Goal: Transaction & Acquisition: Purchase product/service

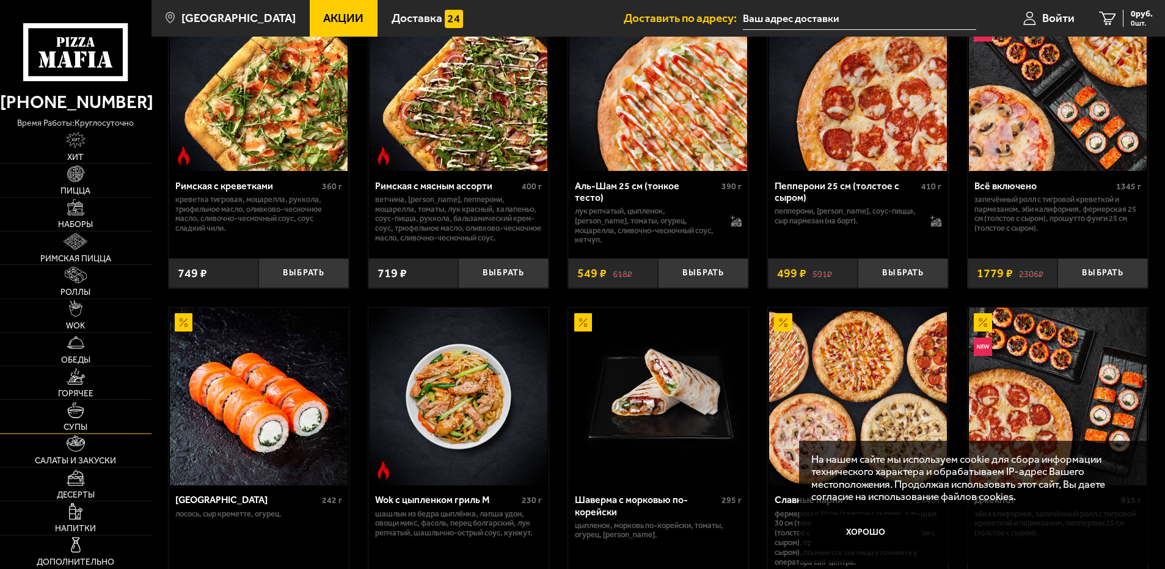
scroll to position [428, 0]
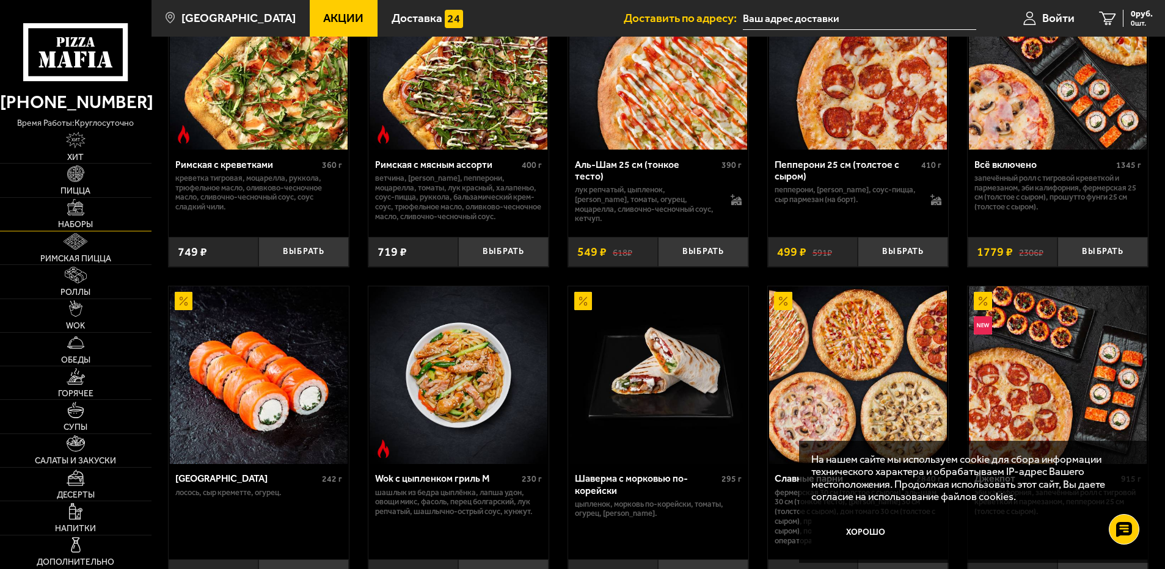
click at [84, 229] on span "Наборы" at bounding box center [75, 225] width 35 height 9
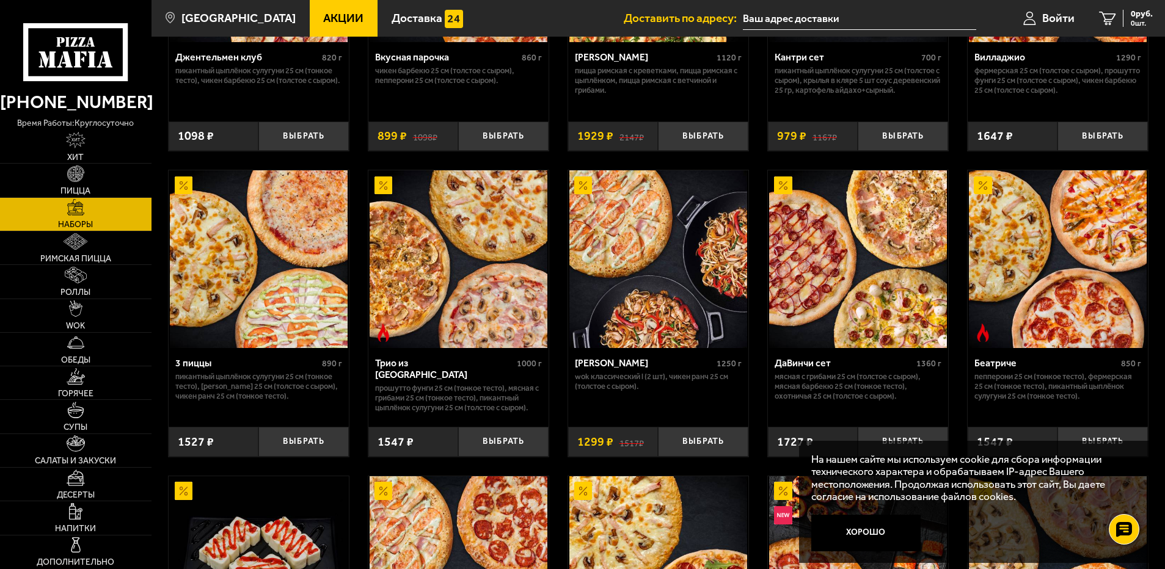
scroll to position [244, 0]
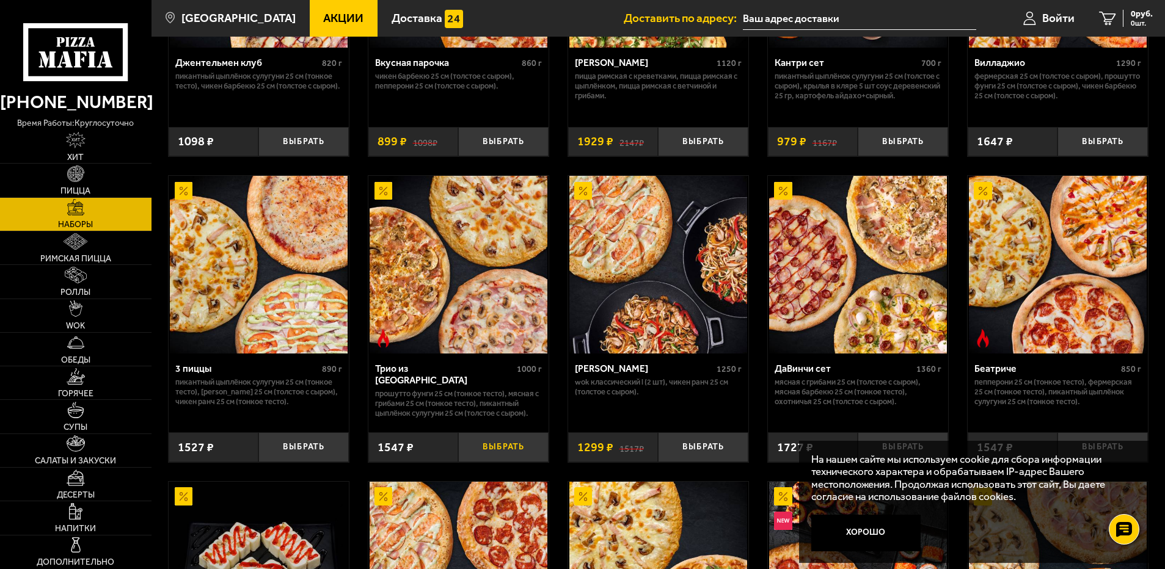
click at [507, 447] on button "Выбрать" at bounding box center [503, 448] width 90 height 30
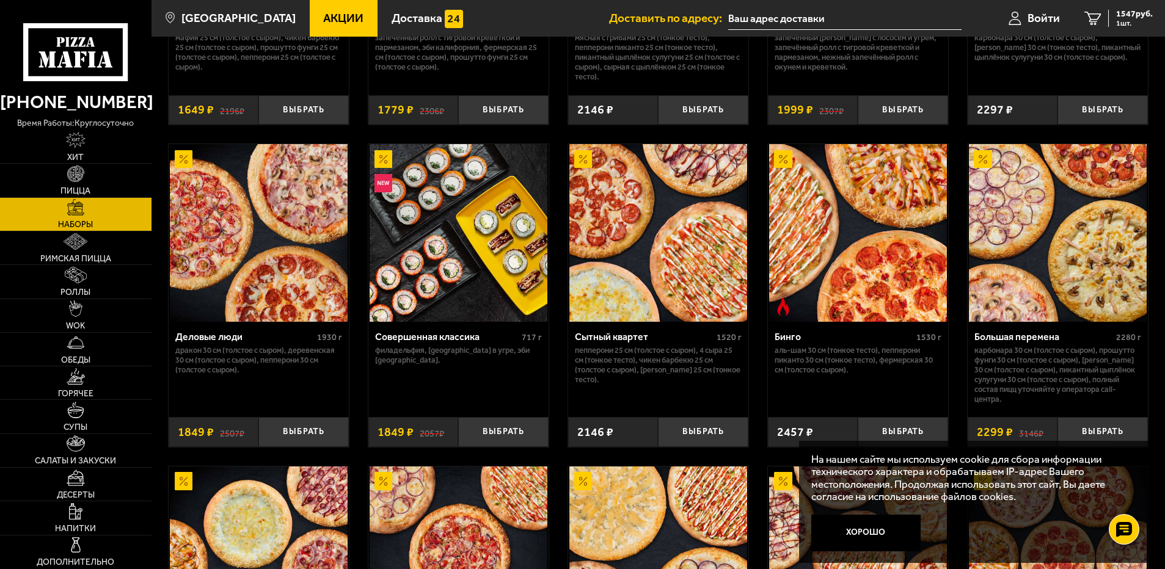
scroll to position [1222, 0]
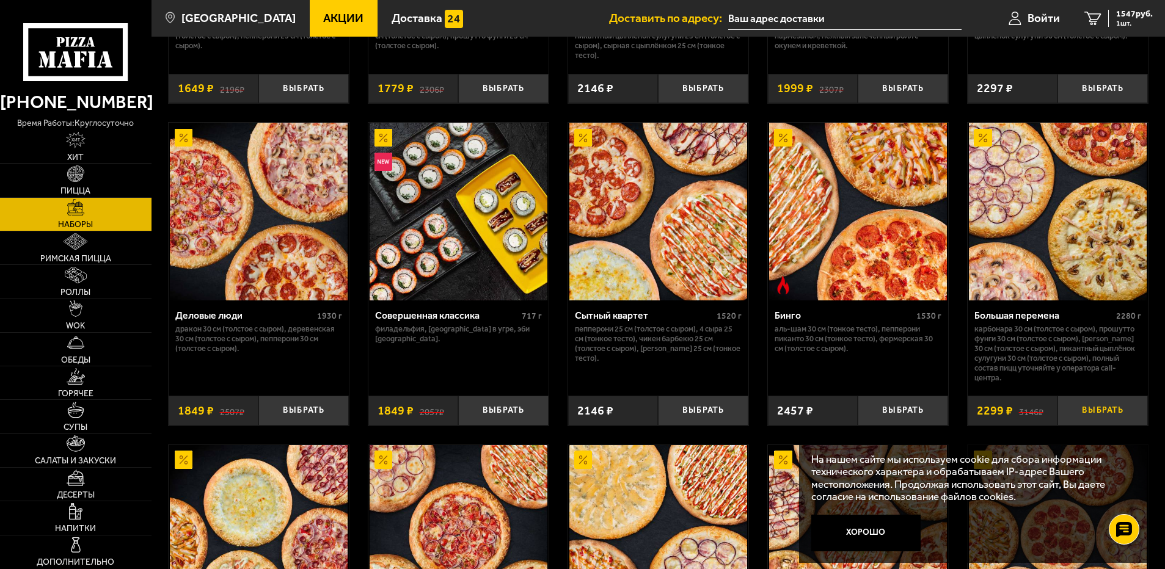
click at [1116, 421] on button "Выбрать" at bounding box center [1103, 411] width 90 height 30
click at [1094, 25] on icon "2" at bounding box center [1093, 19] width 16 height 14
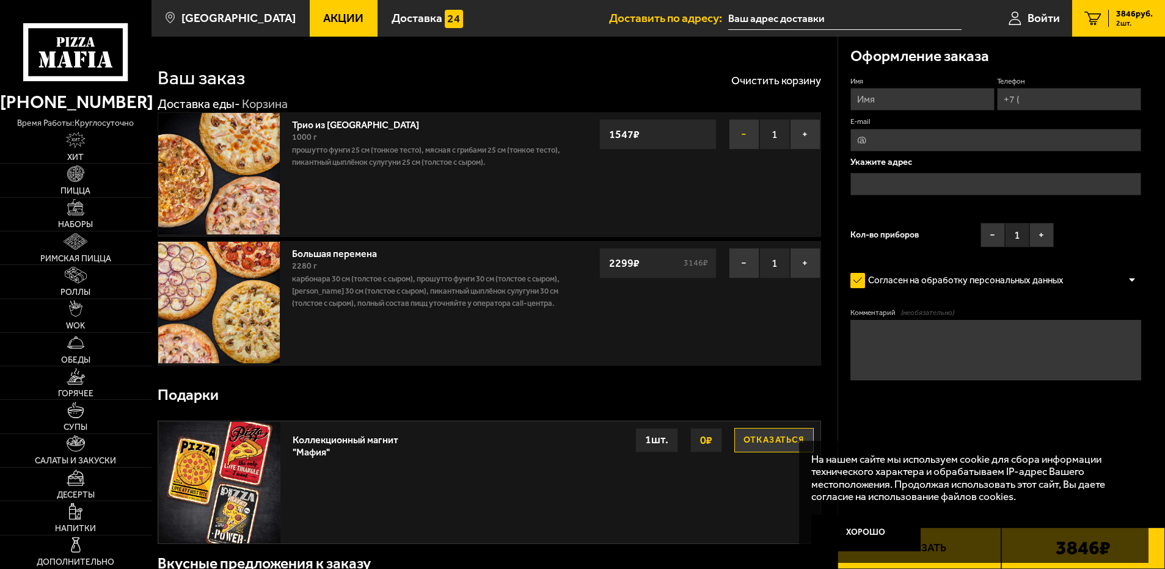
click at [744, 135] on button "−" at bounding box center [744, 134] width 31 height 31
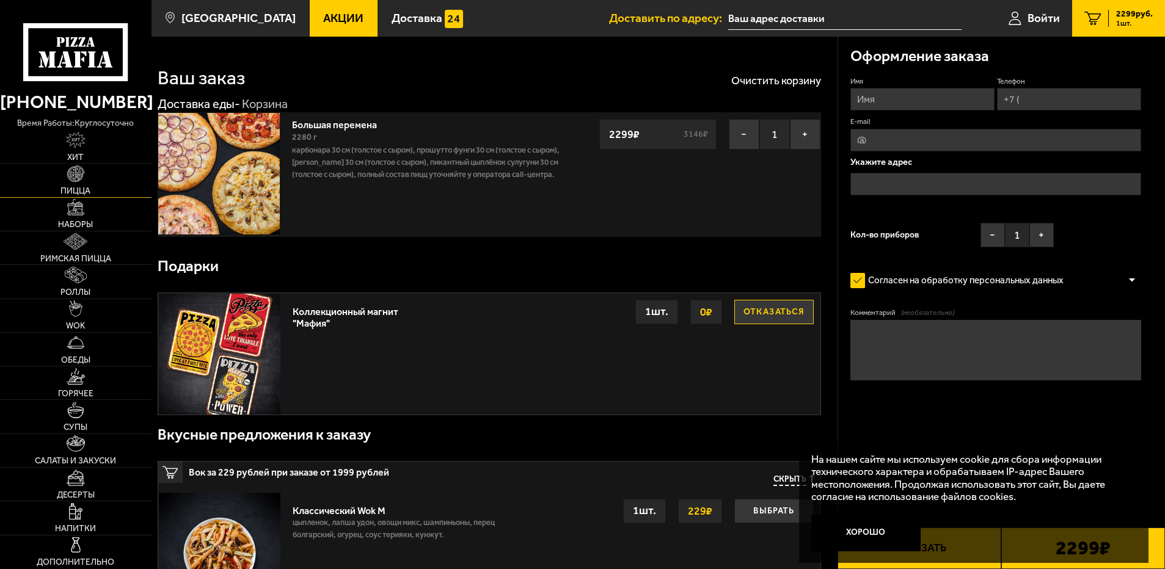
click at [86, 183] on link "Пицца" at bounding box center [76, 180] width 152 height 33
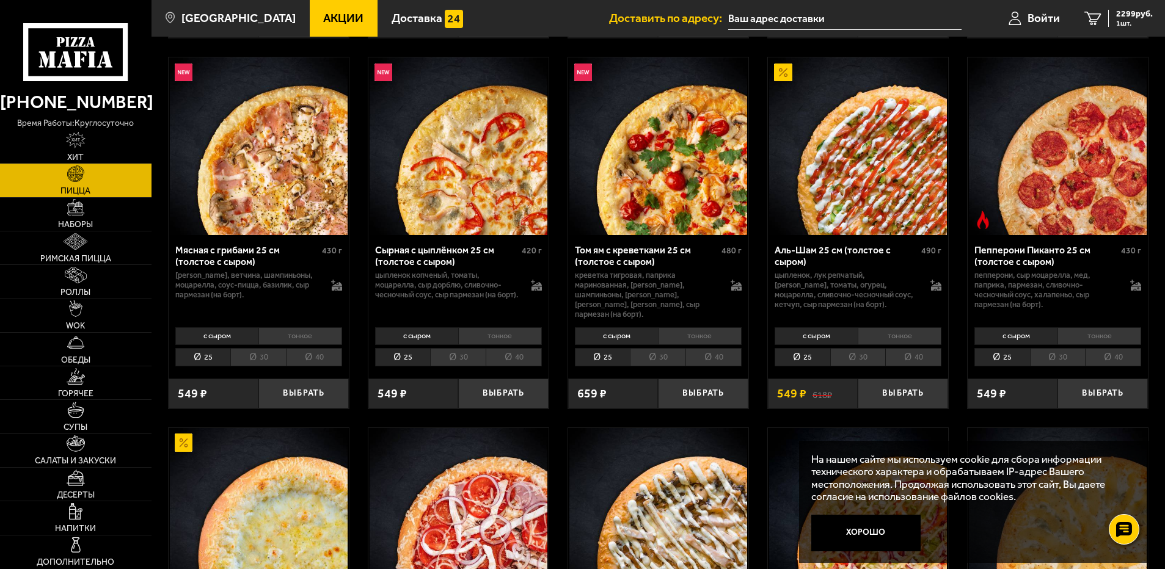
scroll to position [489, 0]
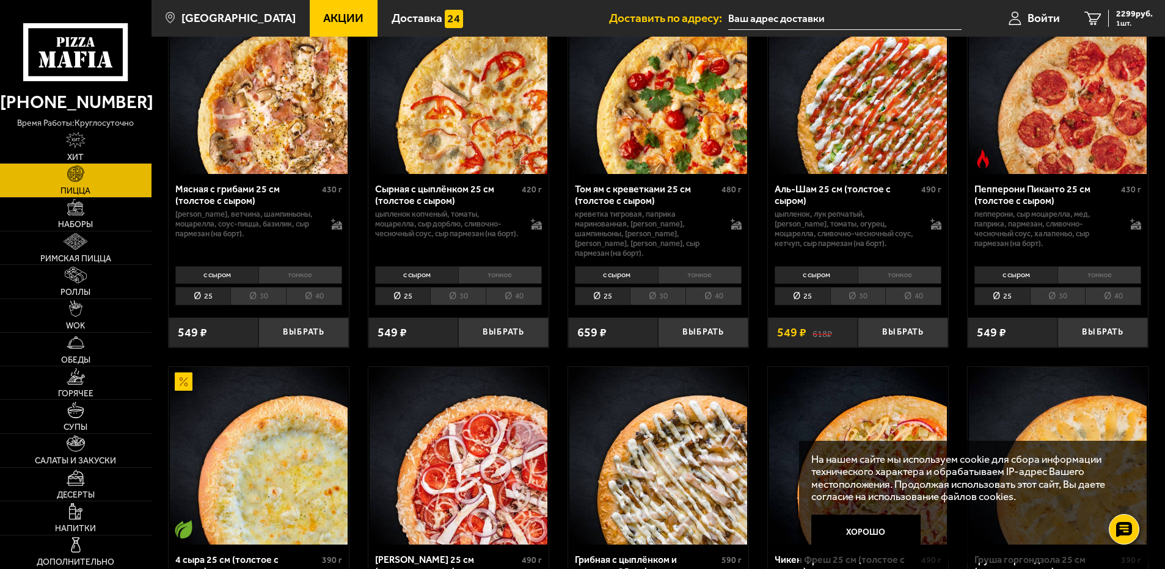
click at [1104, 279] on li "тонкое" at bounding box center [1100, 274] width 84 height 17
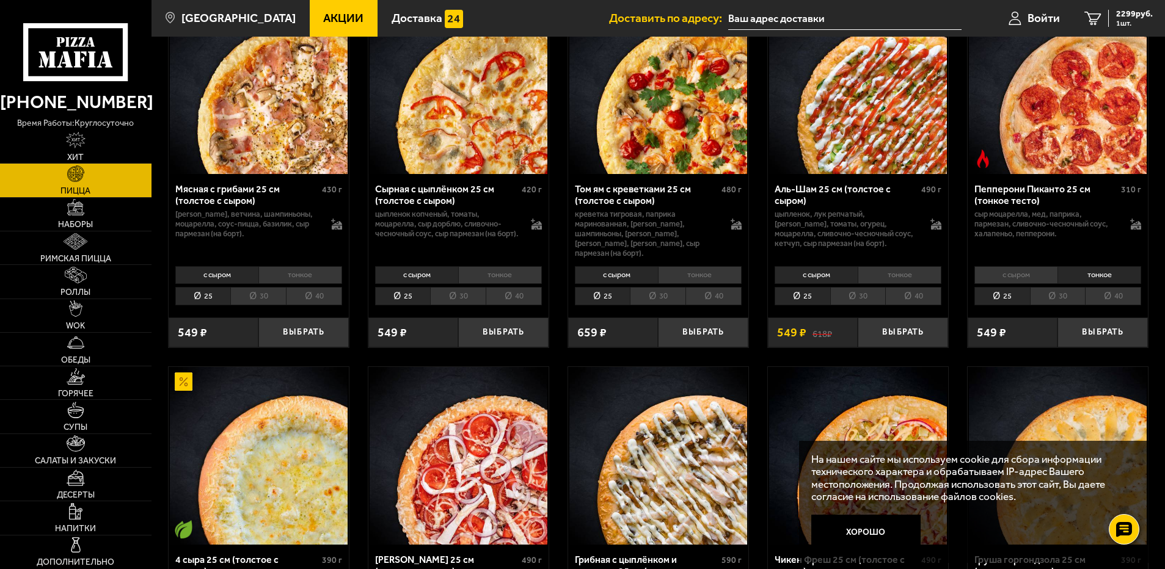
click at [1081, 306] on li "30" at bounding box center [1058, 296] width 56 height 19
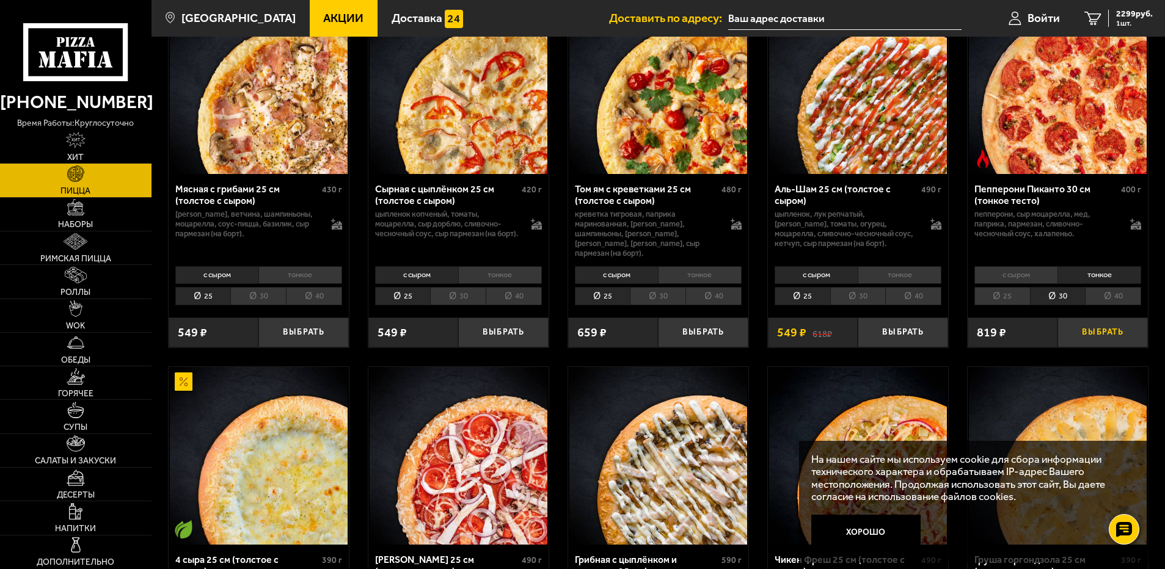
click at [1116, 342] on button "Выбрать" at bounding box center [1103, 333] width 90 height 30
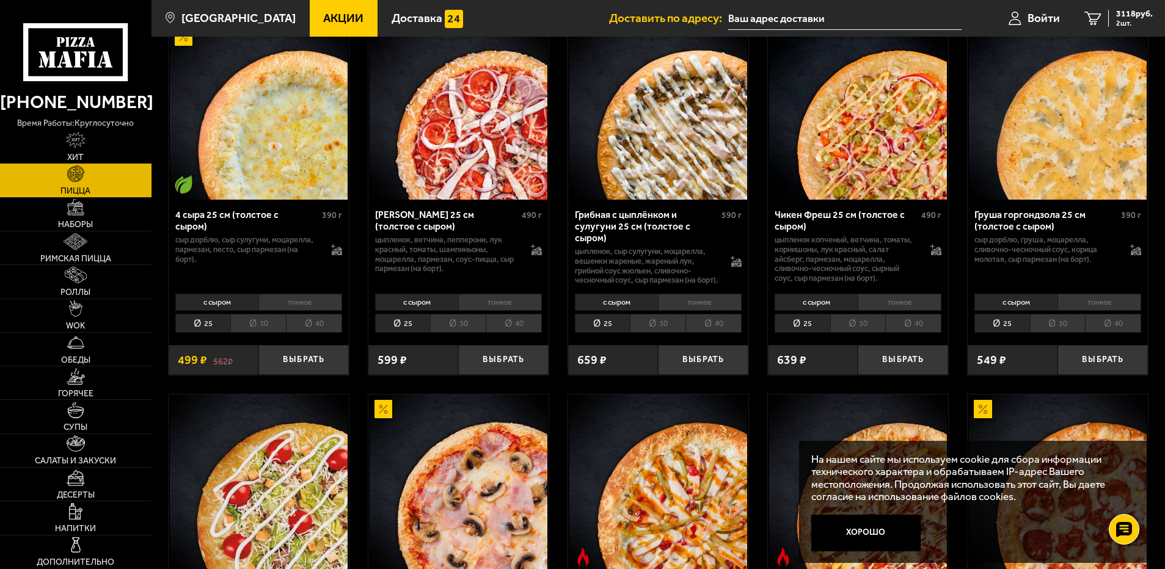
scroll to position [855, 0]
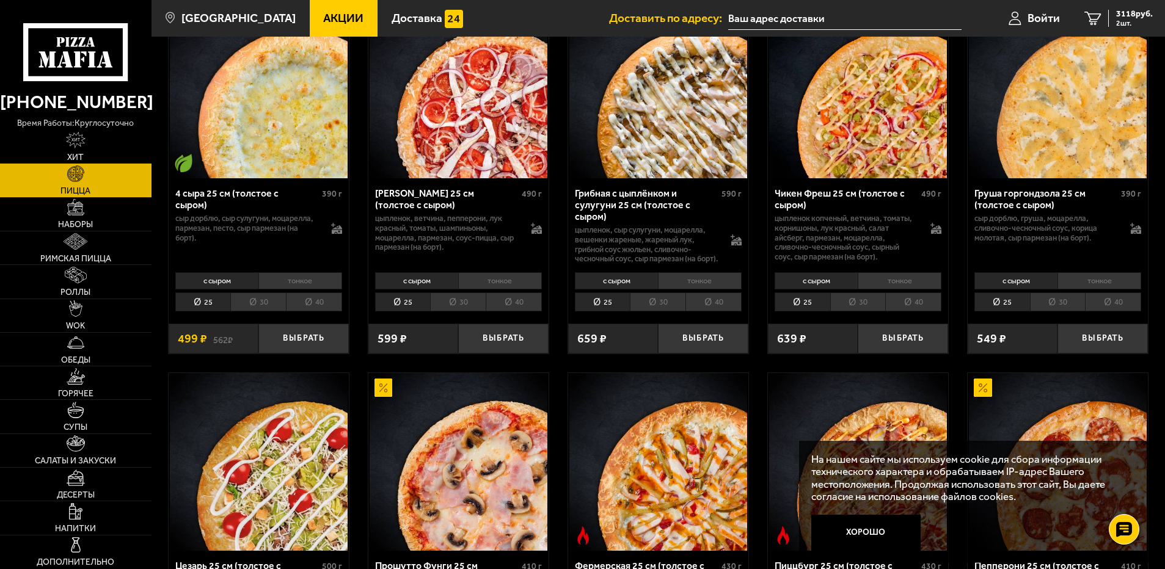
click at [1054, 312] on li "30" at bounding box center [1058, 302] width 56 height 19
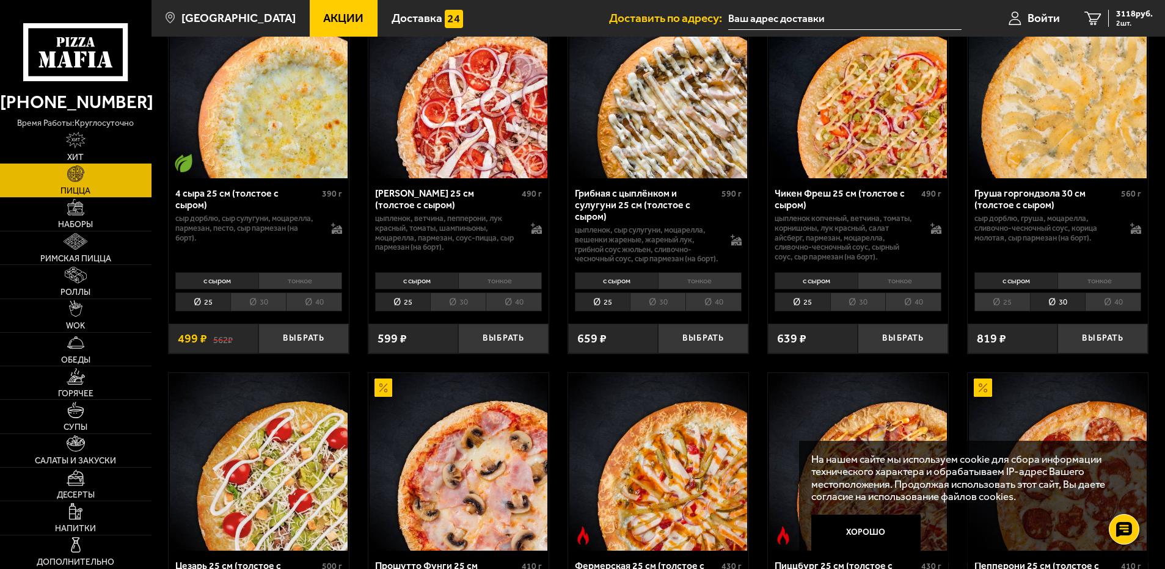
click at [1081, 290] on li "тонкое" at bounding box center [1100, 281] width 84 height 17
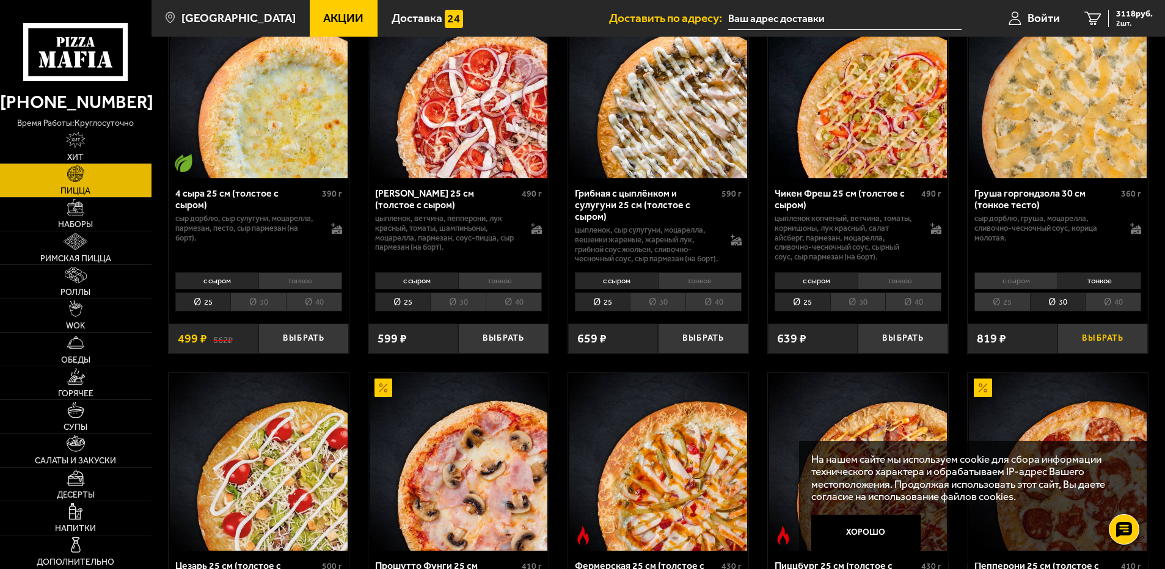
click at [1091, 354] on button "Выбрать" at bounding box center [1103, 339] width 90 height 30
click at [866, 312] on li "30" at bounding box center [858, 302] width 56 height 19
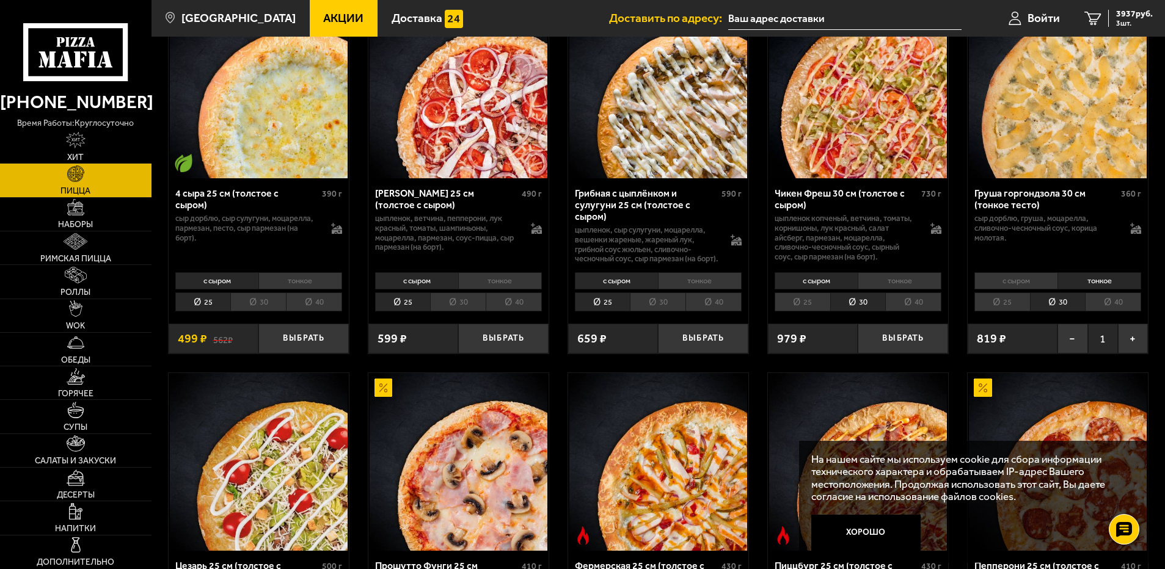
click at [900, 290] on li "тонкое" at bounding box center [900, 281] width 84 height 17
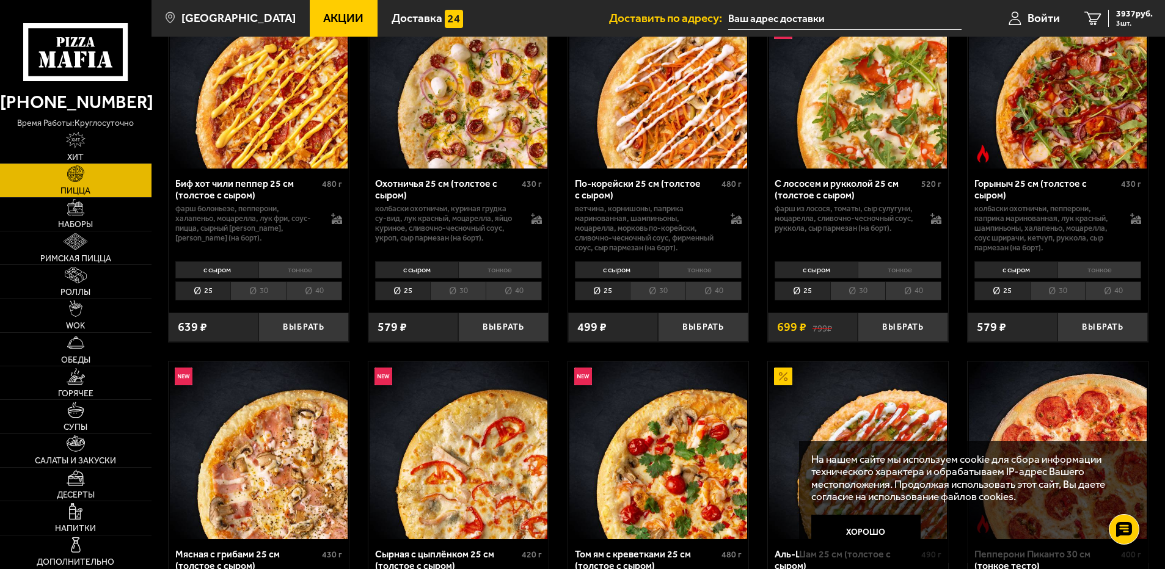
scroll to position [122, 0]
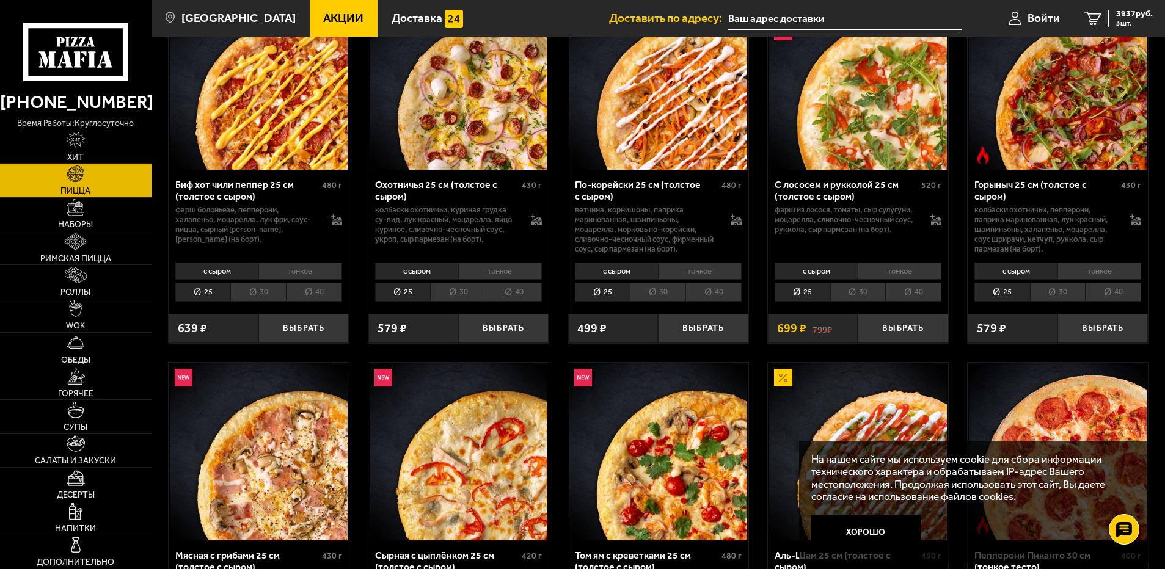
click at [868, 299] on li "30" at bounding box center [858, 292] width 56 height 19
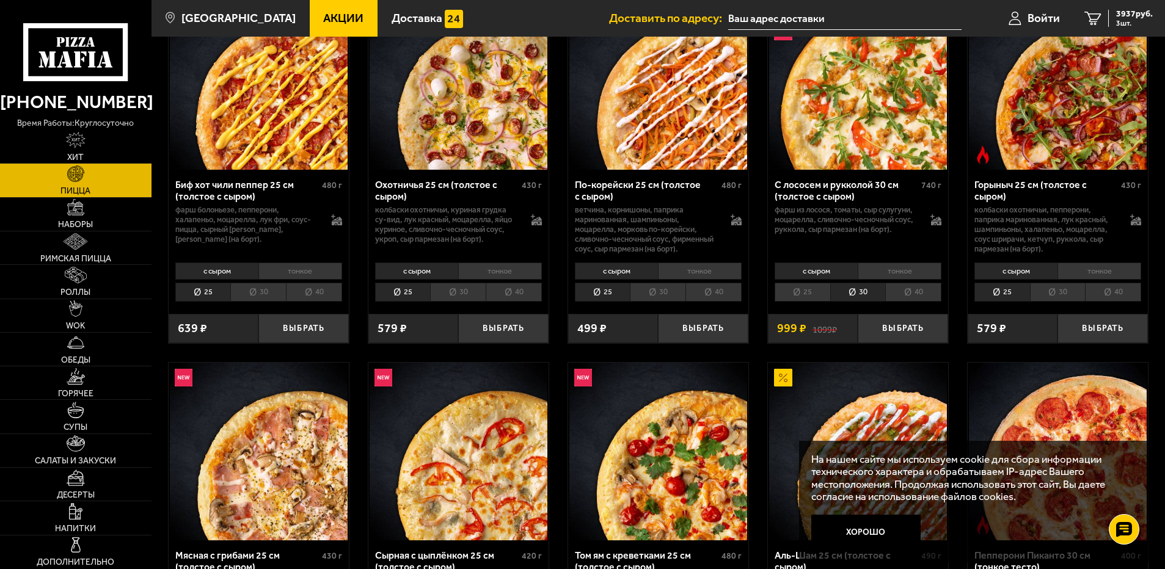
click at [811, 302] on li "25" at bounding box center [803, 292] width 56 height 19
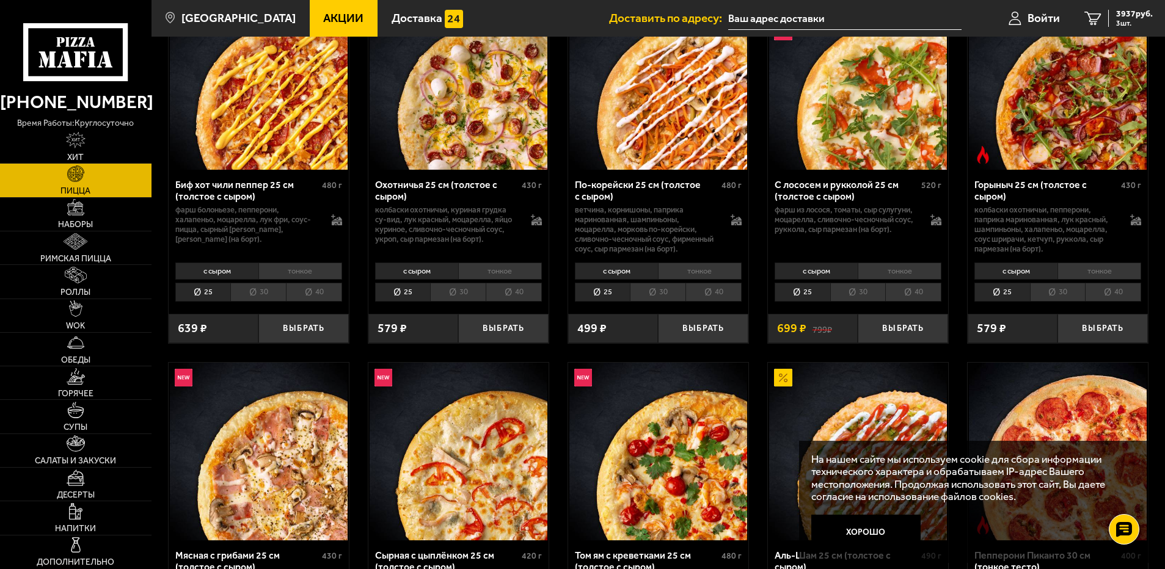
click at [897, 280] on li "тонкое" at bounding box center [900, 271] width 84 height 17
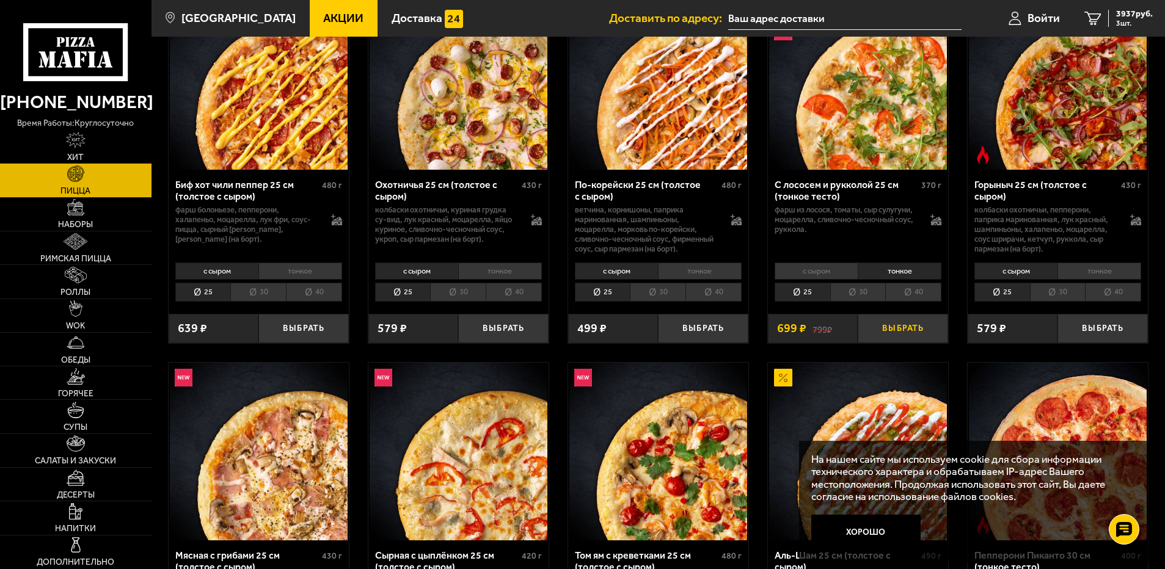
click at [903, 335] on button "Выбрать" at bounding box center [903, 329] width 90 height 30
click at [1083, 10] on link "4 4636 руб. 4 шт." at bounding box center [1118, 18] width 93 height 37
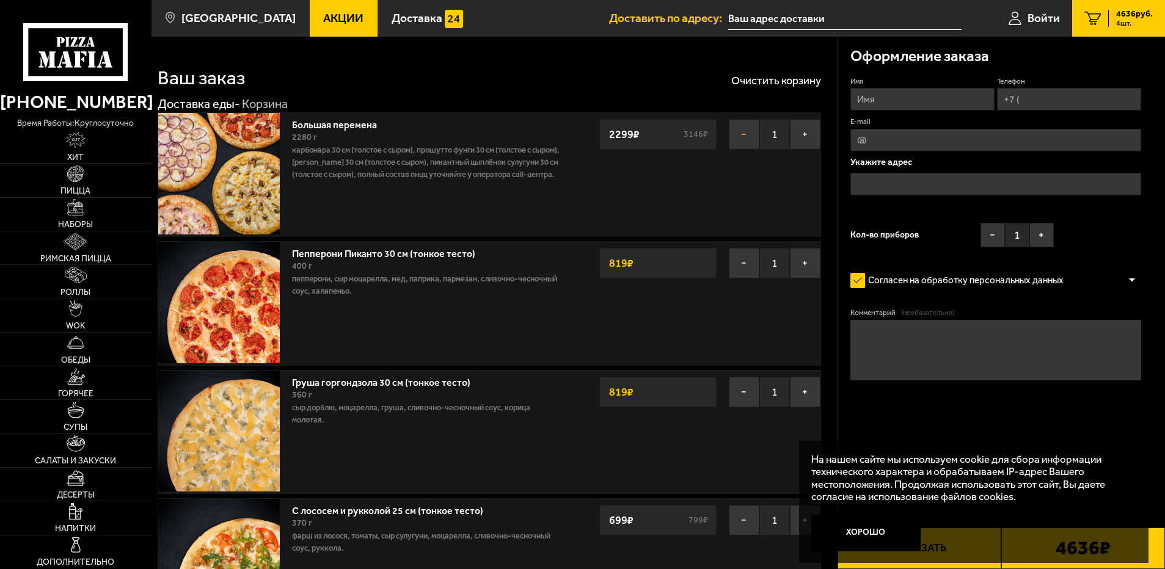
drag, startPoint x: 741, startPoint y: 130, endPoint x: 748, endPoint y: 133, distance: 8.3
click at [745, 131] on button "−" at bounding box center [744, 134] width 31 height 31
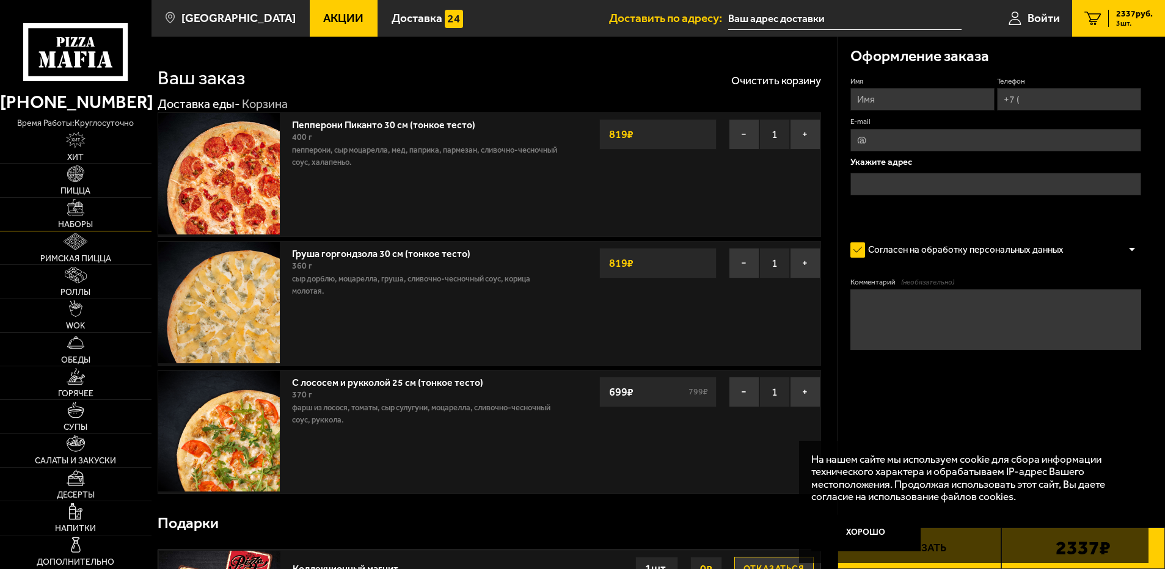
click at [93, 218] on link "Наборы" at bounding box center [76, 214] width 152 height 33
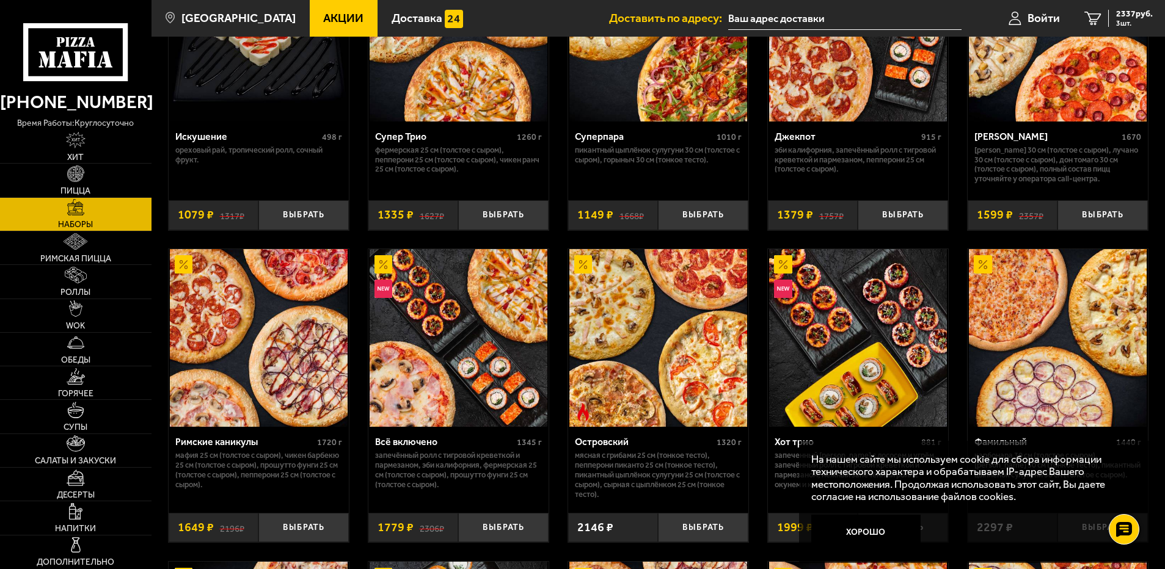
scroll to position [855, 0]
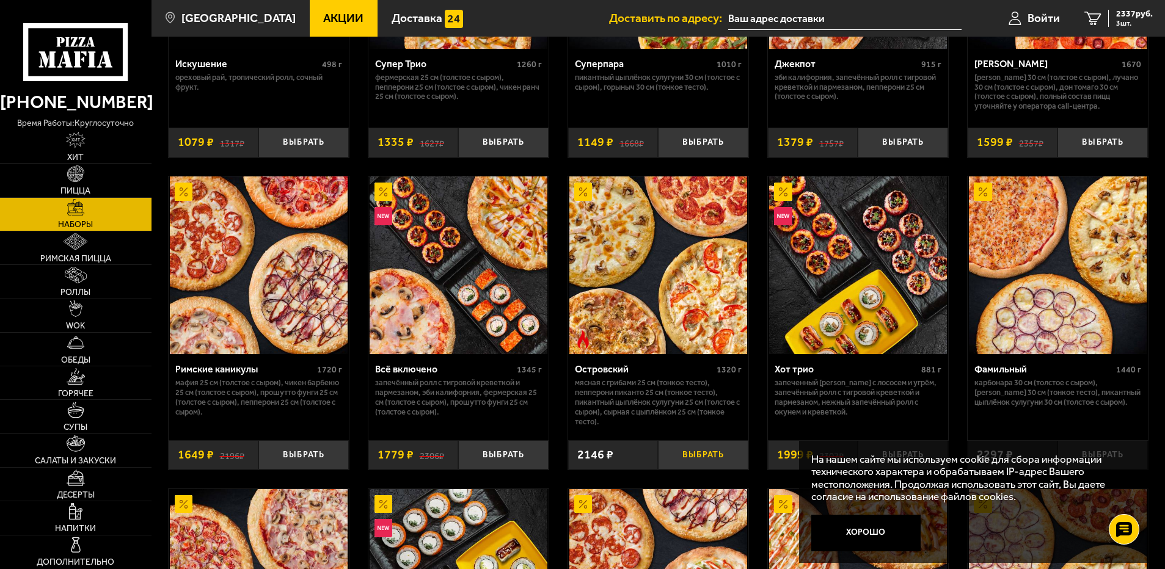
click at [703, 461] on button "Выбрать" at bounding box center [703, 456] width 90 height 30
click at [1096, 12] on icon "4" at bounding box center [1093, 19] width 16 height 14
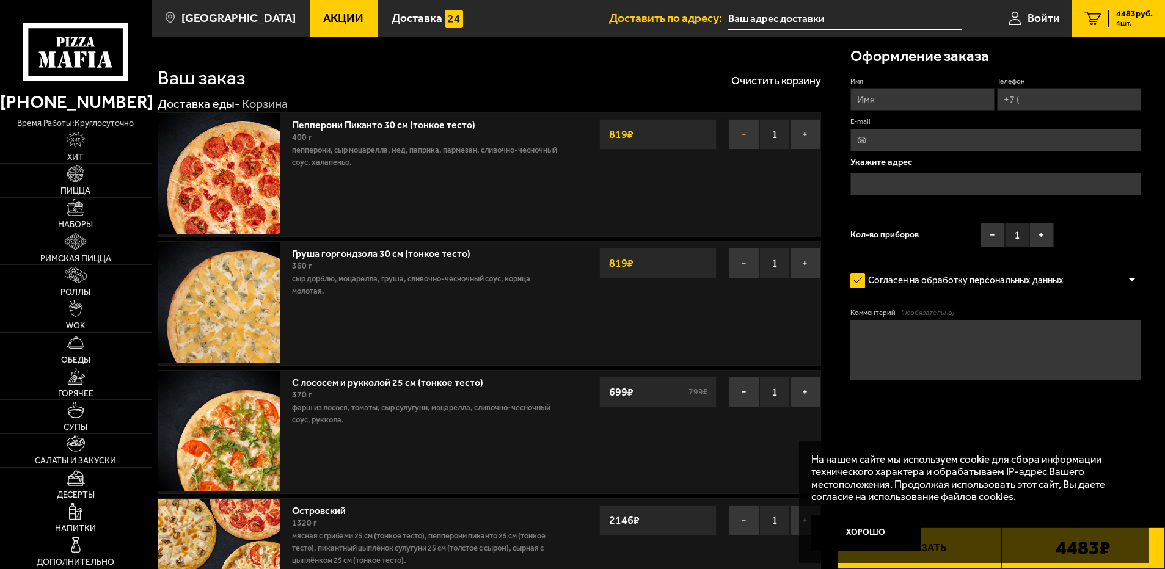
click at [740, 137] on button "−" at bounding box center [744, 134] width 31 height 31
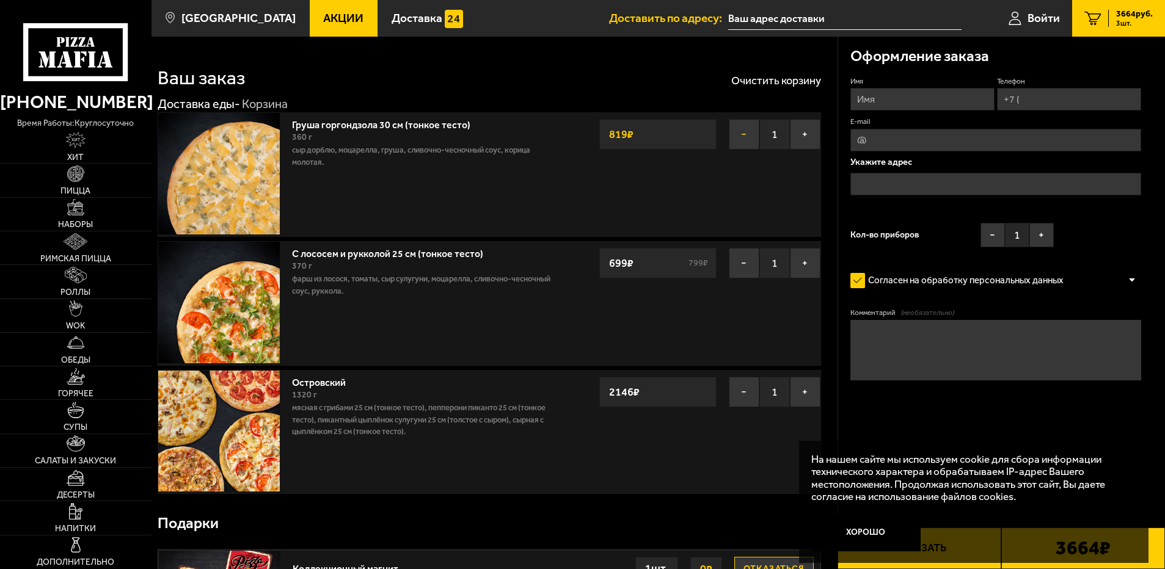
click at [742, 132] on button "−" at bounding box center [744, 134] width 31 height 31
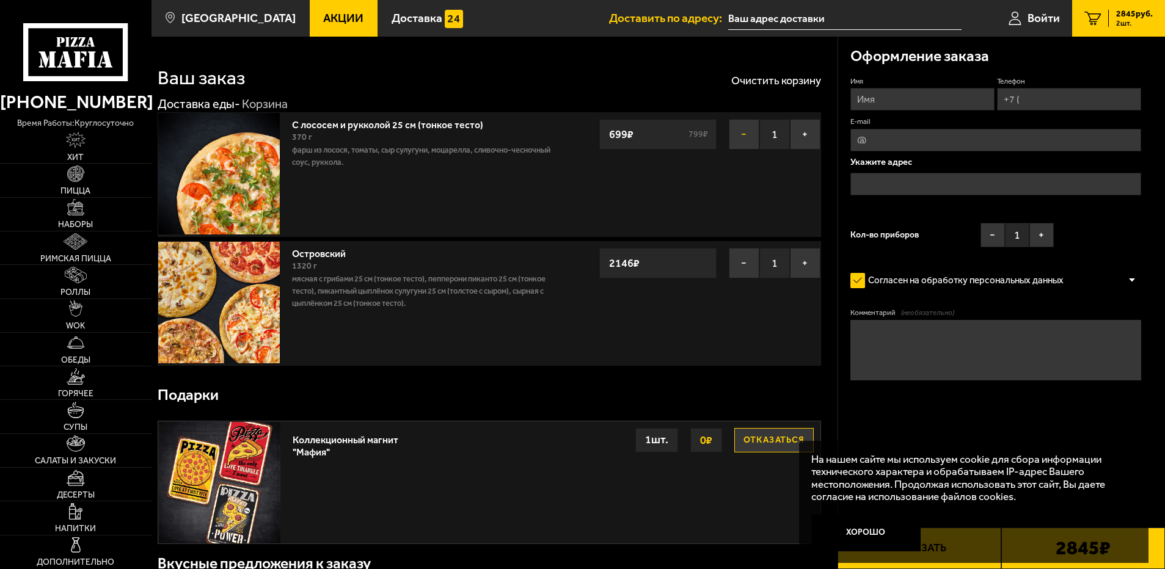
click at [742, 136] on button "−" at bounding box center [744, 134] width 31 height 31
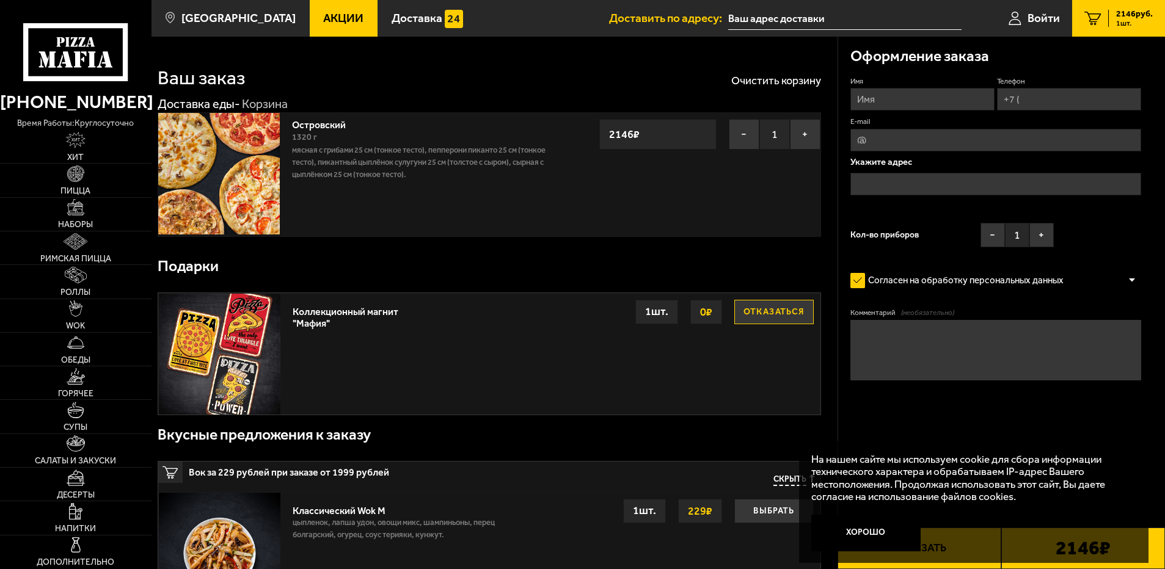
drag, startPoint x: 897, startPoint y: 104, endPoint x: 903, endPoint y: 105, distance: 6.2
click at [898, 104] on input "Имя" at bounding box center [923, 99] width 144 height 23
type input "[PERSON_NAME]"
click at [1078, 97] on input "Телефон" at bounding box center [1069, 99] width 144 height 23
type input "[PHONE_NUMBER]"
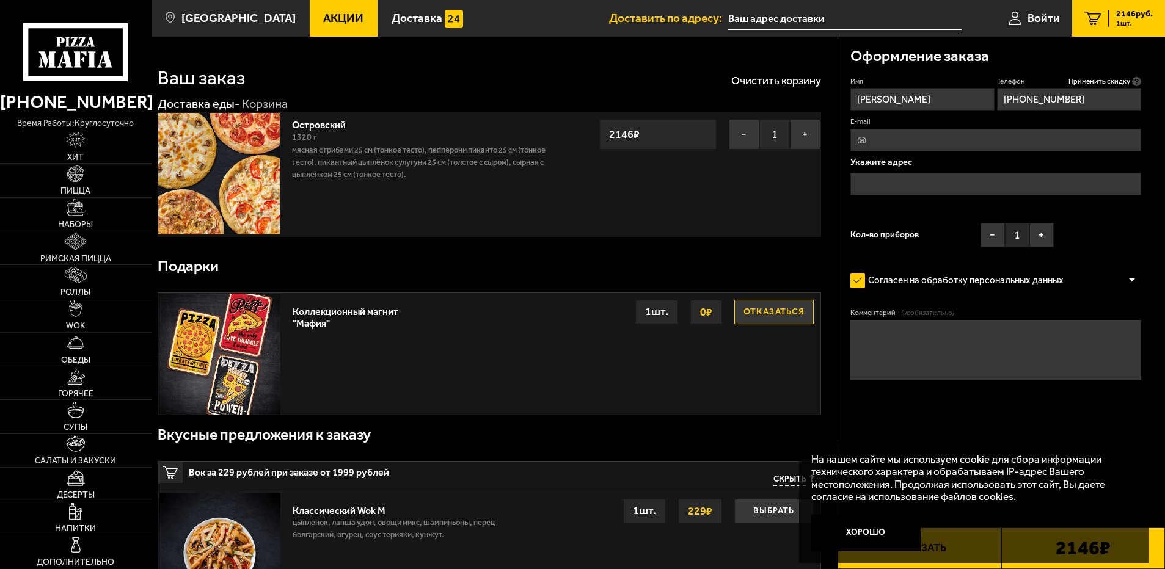
click at [964, 136] on input "E-mail" at bounding box center [996, 140] width 291 height 23
type input "[EMAIL_ADDRESS][DOMAIN_NAME]"
click at [950, 186] on input "text" at bounding box center [996, 184] width 291 height 23
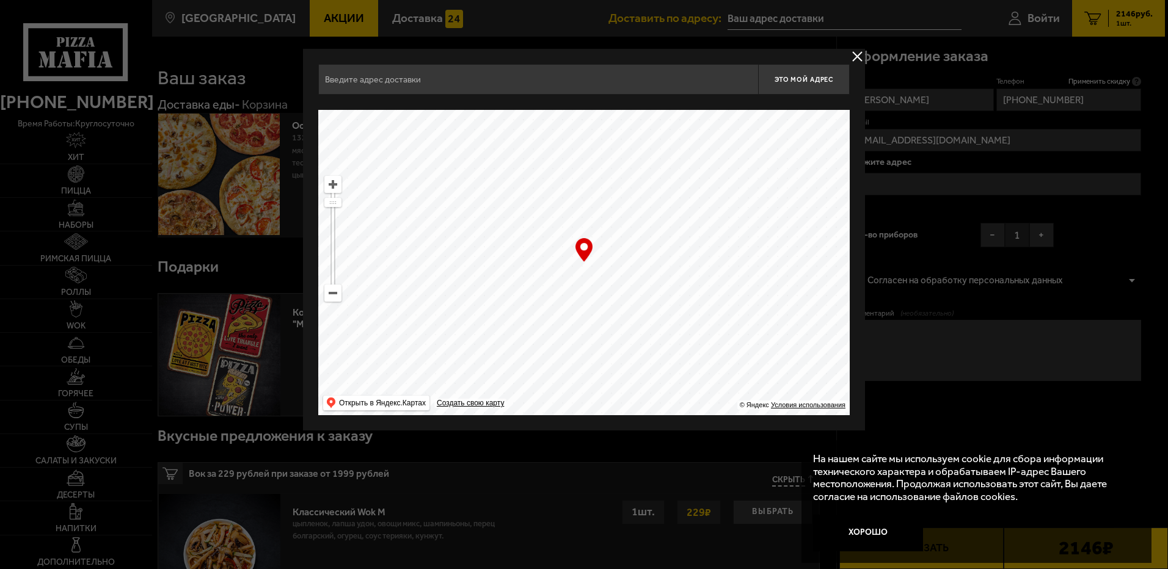
click at [510, 86] on input "text" at bounding box center [538, 79] width 440 height 31
type input "в"
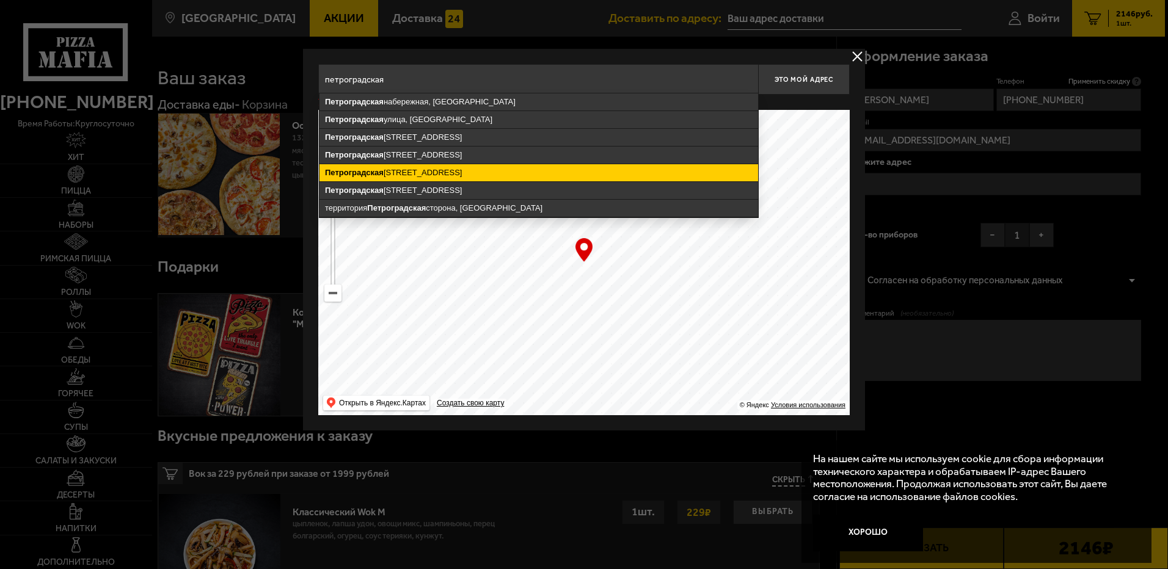
click at [478, 170] on ymaps "[STREET_ADDRESS]" at bounding box center [539, 172] width 439 height 17
type input "[STREET_ADDRESS]"
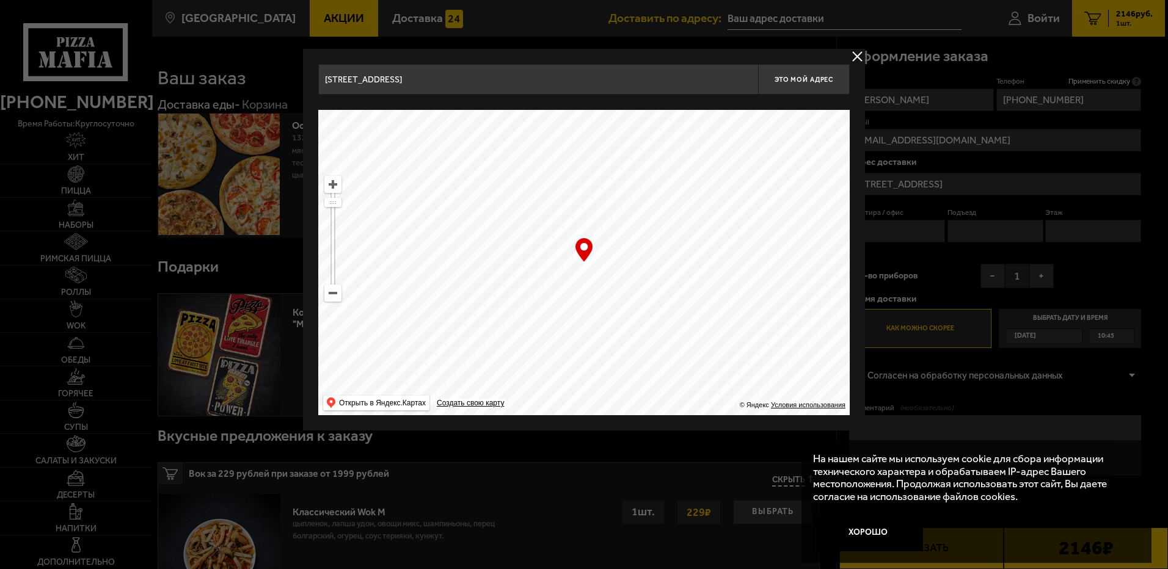
click at [585, 249] on div "… © Яндекс Условия использования Открыть в Яндекс.Картах Создать свою карту" at bounding box center [584, 263] width 532 height 306
click at [807, 83] on button "Это мой адрес" at bounding box center [804, 79] width 92 height 31
type input "[STREET_ADDRESS]"
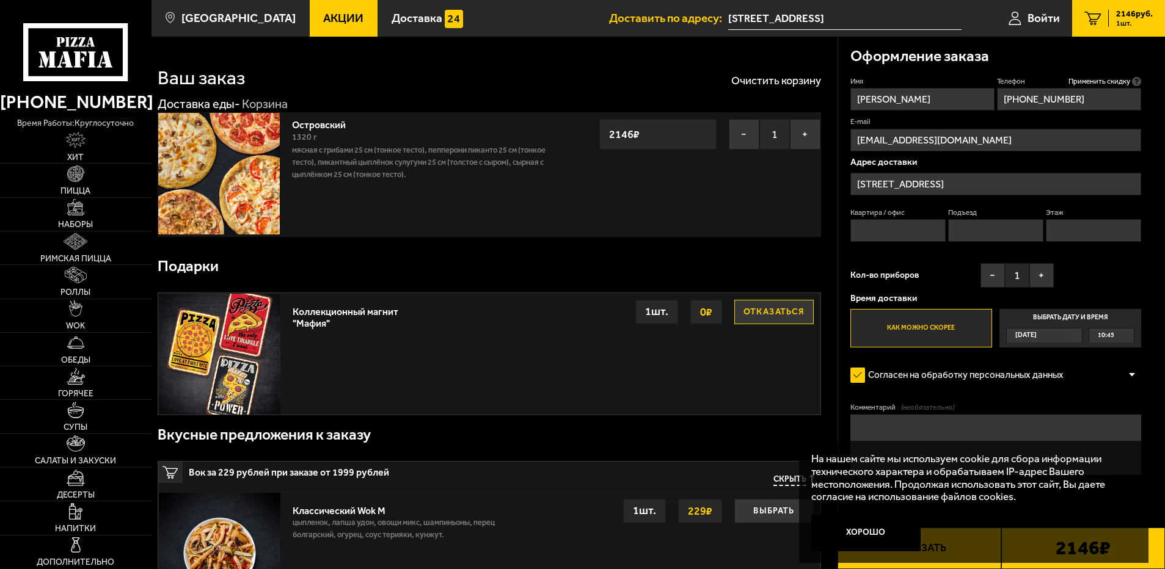
click at [887, 232] on input "Квартира / офис" at bounding box center [899, 230] width 96 height 23
click at [1037, 244] on div "Квартира / офис Подъезд Этаж" at bounding box center [996, 228] width 291 height 41
click at [1014, 241] on input "Подъезд" at bounding box center [996, 230] width 96 height 23
type input "бизнес центр"
click at [1044, 278] on button "+" at bounding box center [1042, 275] width 24 height 24
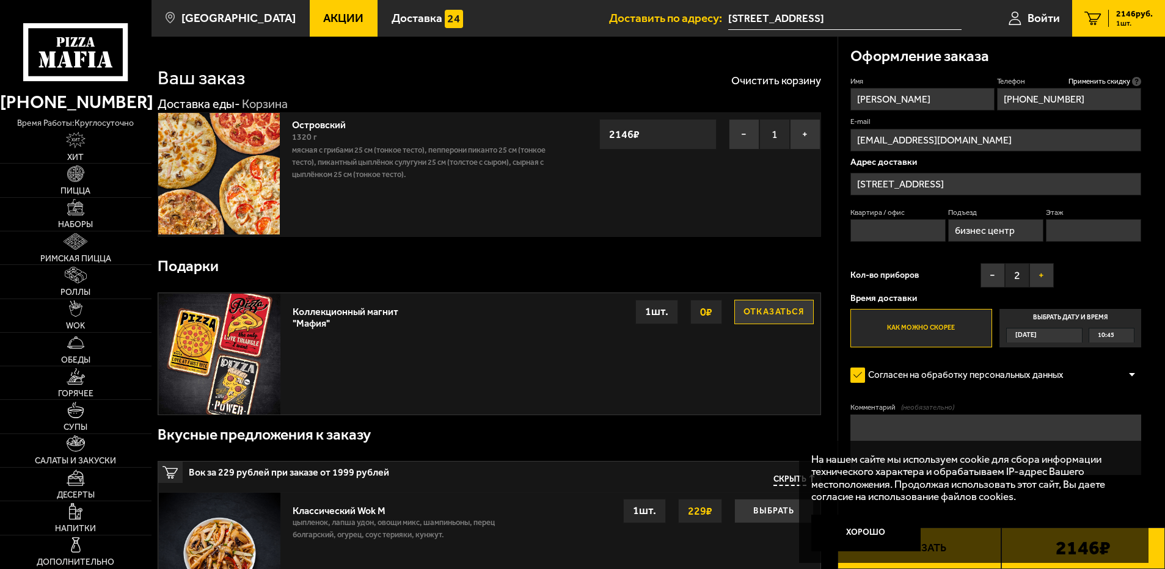
click at [1044, 278] on button "+" at bounding box center [1042, 275] width 24 height 24
click at [1048, 276] on button "+" at bounding box center [1042, 275] width 24 height 24
click at [929, 422] on textarea "Комментарий (необязательно)" at bounding box center [996, 445] width 291 height 60
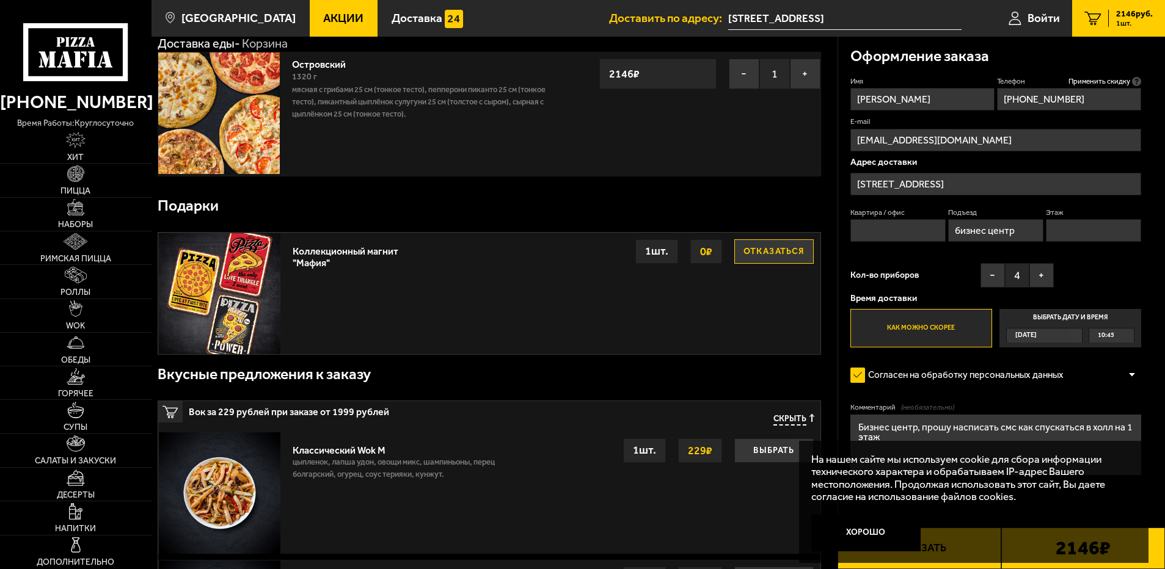
scroll to position [61, 0]
drag, startPoint x: 964, startPoint y: 427, endPoint x: 981, endPoint y: 427, distance: 17.1
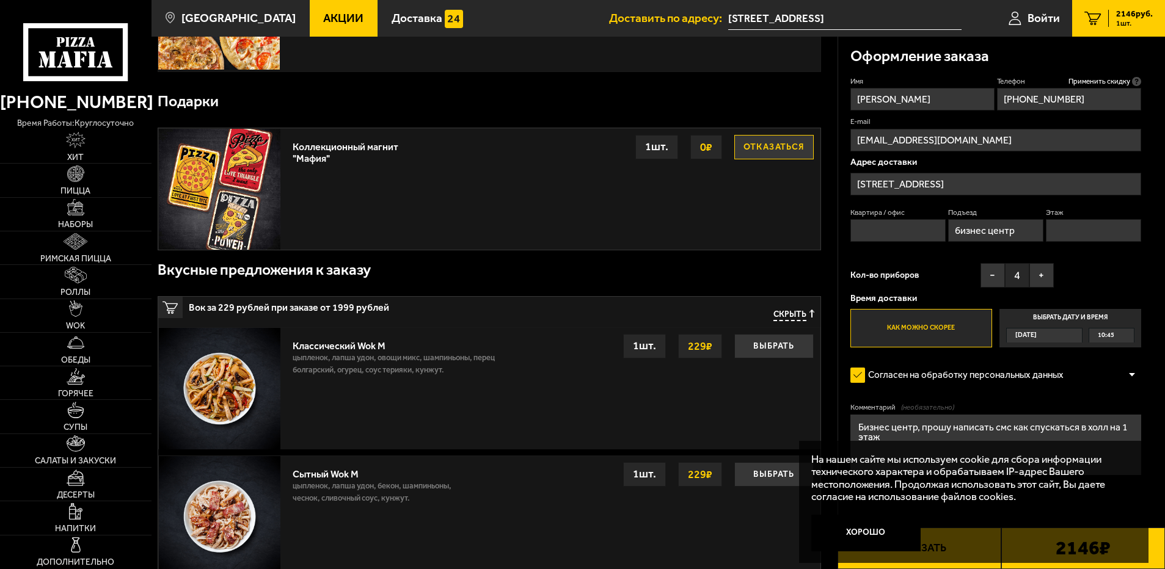
scroll to position [183, 0]
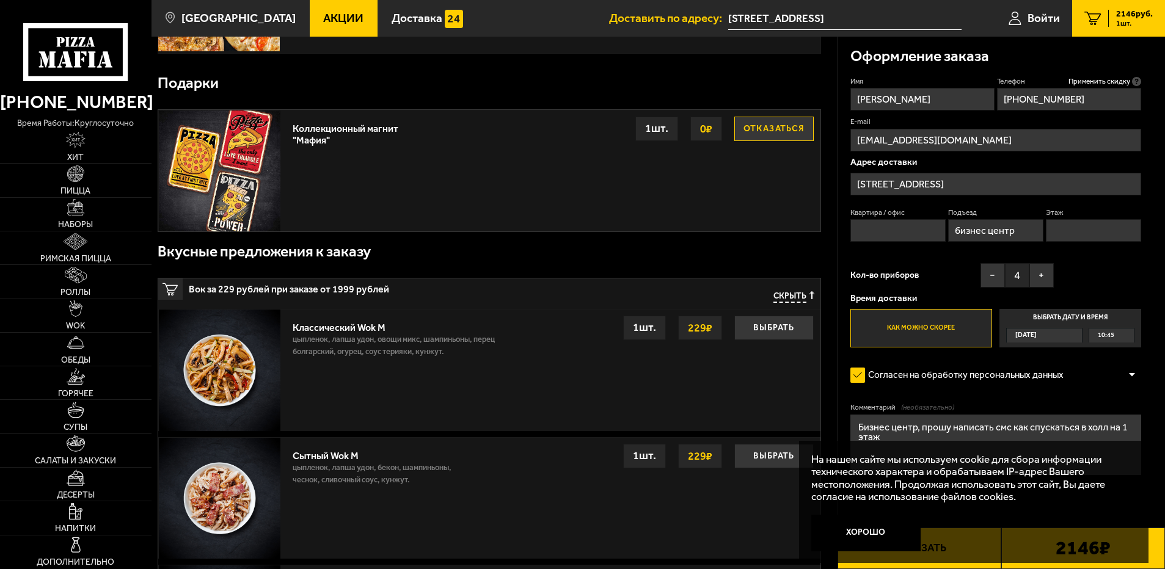
type textarea "Бизнес центр, прошу написать смс как спускаться в холл на 1 этаж"
click at [1125, 474] on p "На нашем сайте мы используем cookie для сбора информации технического характера…" at bounding box center [970, 478] width 318 height 50
click at [879, 536] on button "Хорошо" at bounding box center [865, 533] width 109 height 37
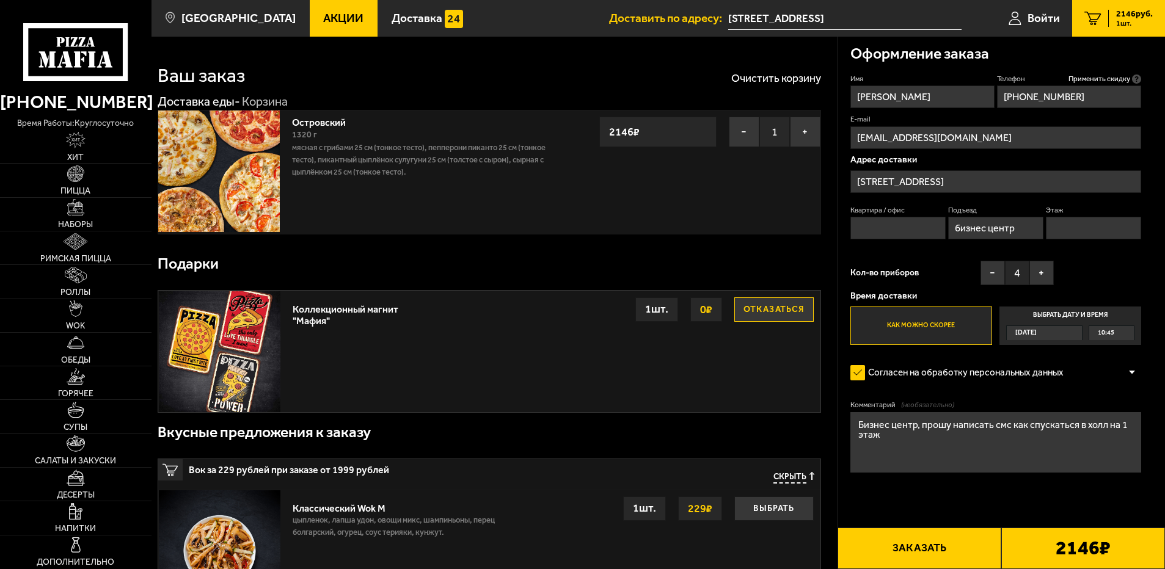
scroll to position [0, 0]
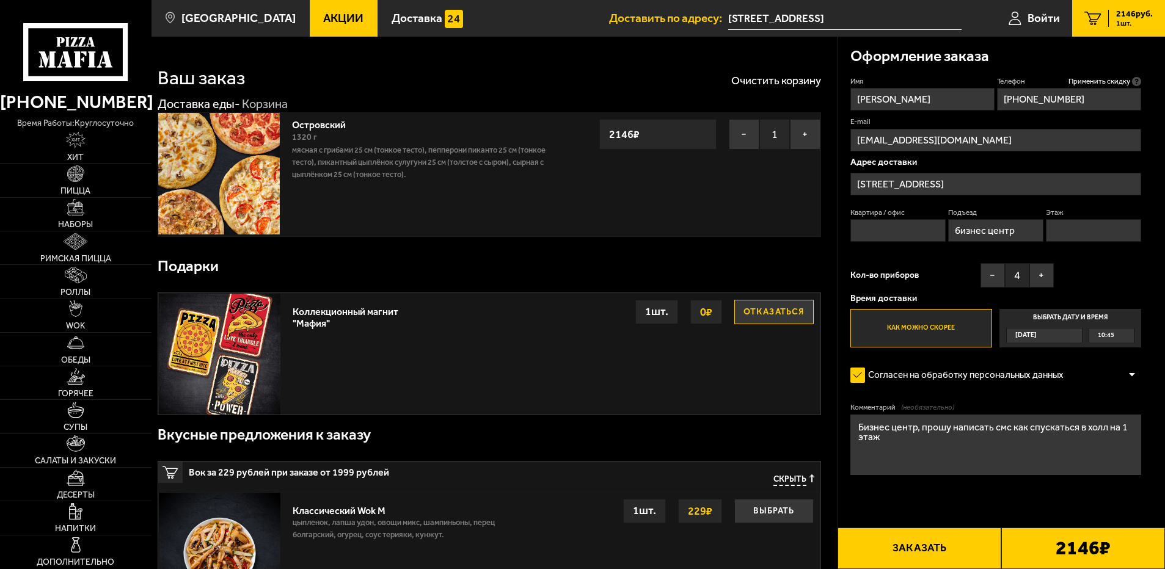
click at [947, 552] on button "Заказать" at bounding box center [920, 549] width 164 height 42
click at [904, 218] on label "Квартира / офис" at bounding box center [899, 213] width 96 height 10
click at [904, 219] on input "Квартира / офис" at bounding box center [899, 230] width 96 height 23
click at [899, 232] on input "Квартира / офис" at bounding box center [899, 230] width 96 height 23
click at [1119, 232] on input "Этаж" at bounding box center [1094, 230] width 96 height 23
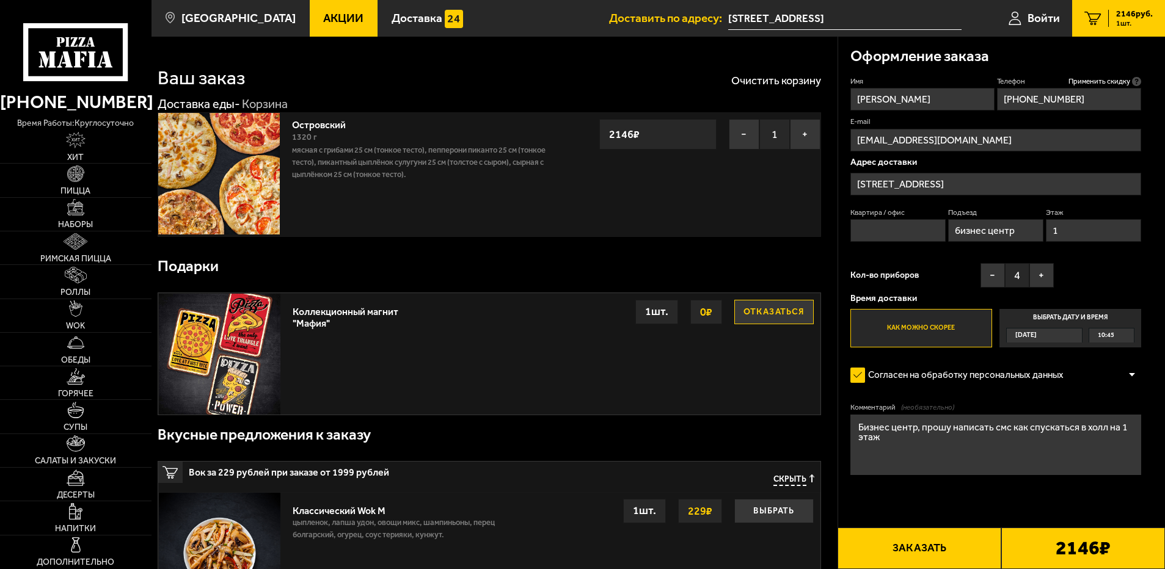
type input "1"
click at [912, 222] on input "Квартира / офис" at bounding box center [899, 230] width 96 height 23
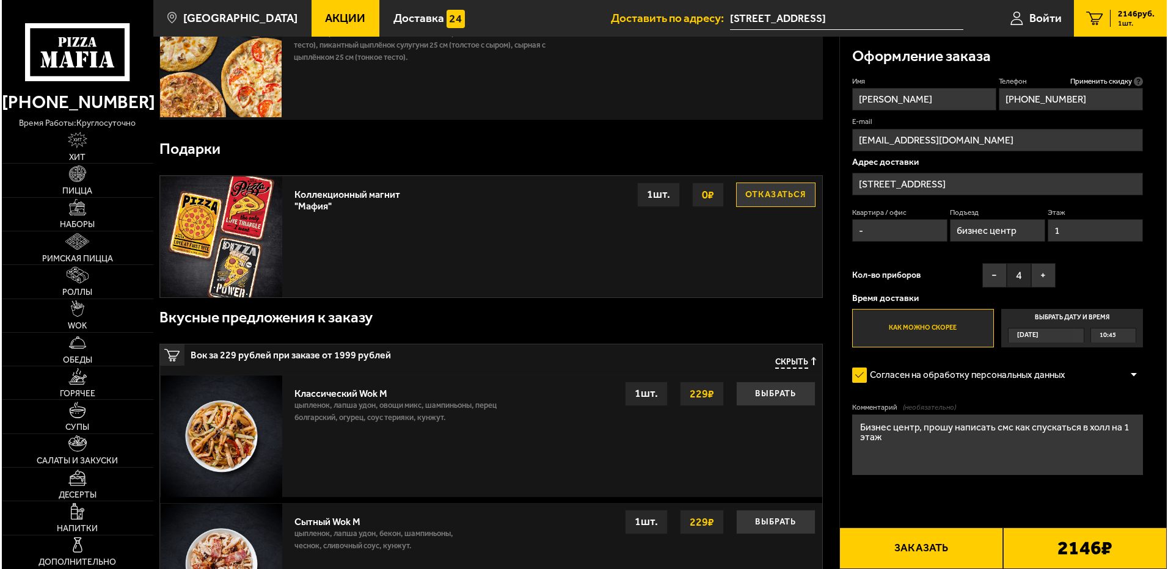
scroll to position [122, 0]
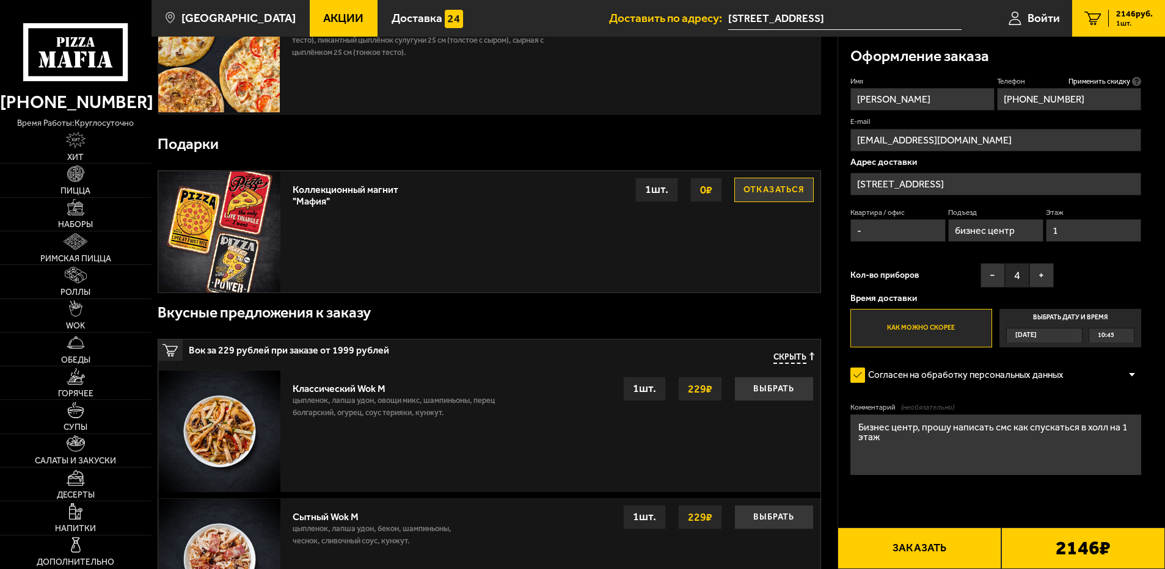
type input "-"
click at [971, 549] on button "Заказать" at bounding box center [920, 549] width 164 height 42
click at [943, 545] on button "Заказать" at bounding box center [920, 549] width 164 height 42
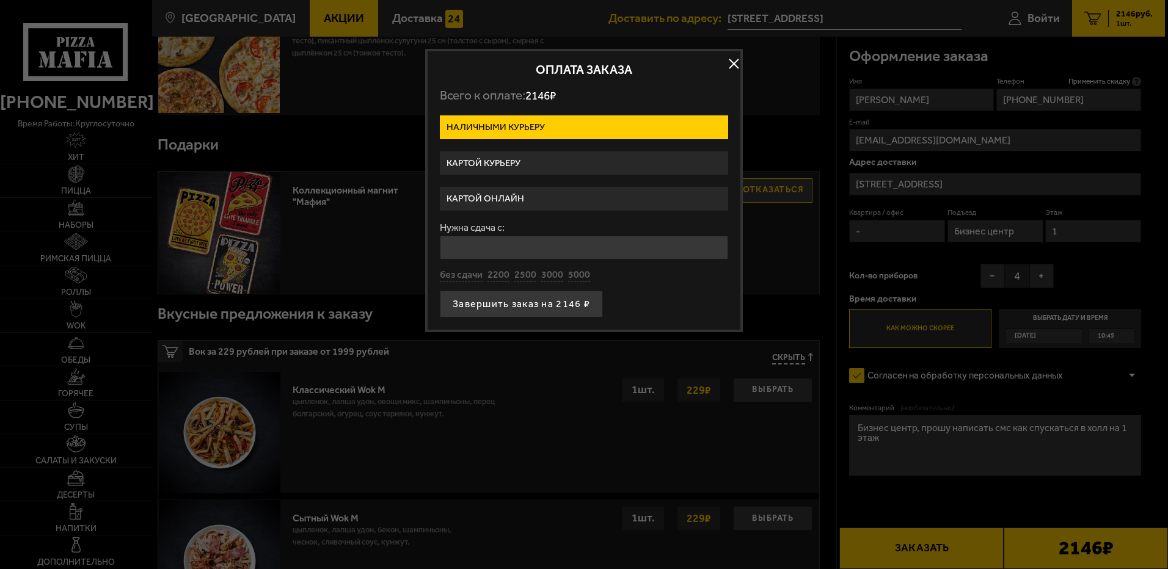
click at [523, 159] on label "Картой курьеру" at bounding box center [584, 164] width 288 height 24
click at [0, 0] on input "Картой курьеру" at bounding box center [0, 0] width 0 height 0
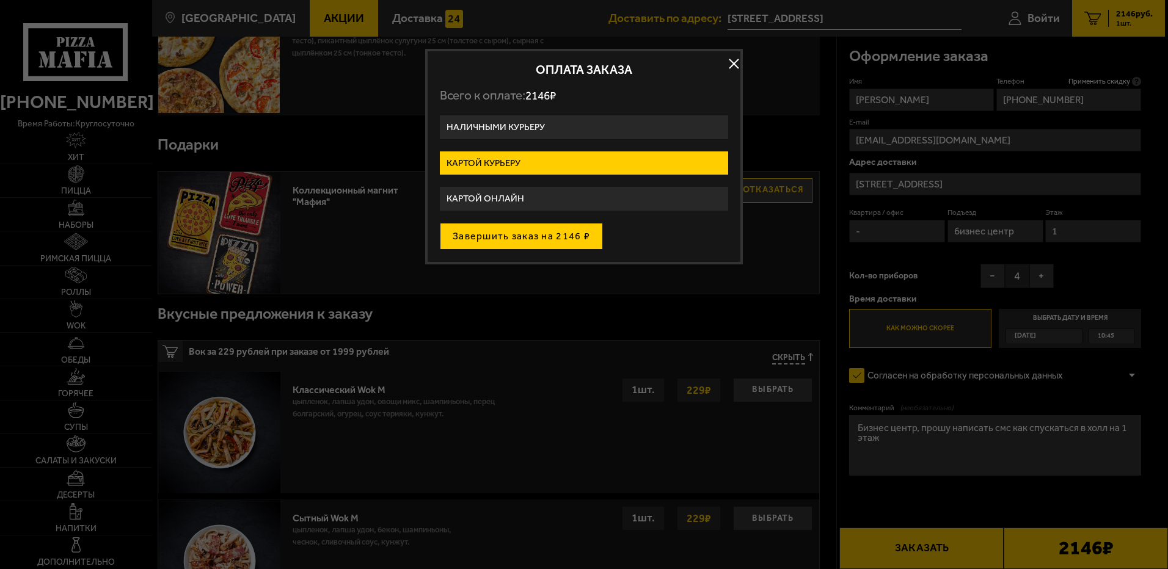
click at [525, 233] on button "Завершить заказ на 2146 ₽" at bounding box center [521, 236] width 163 height 27
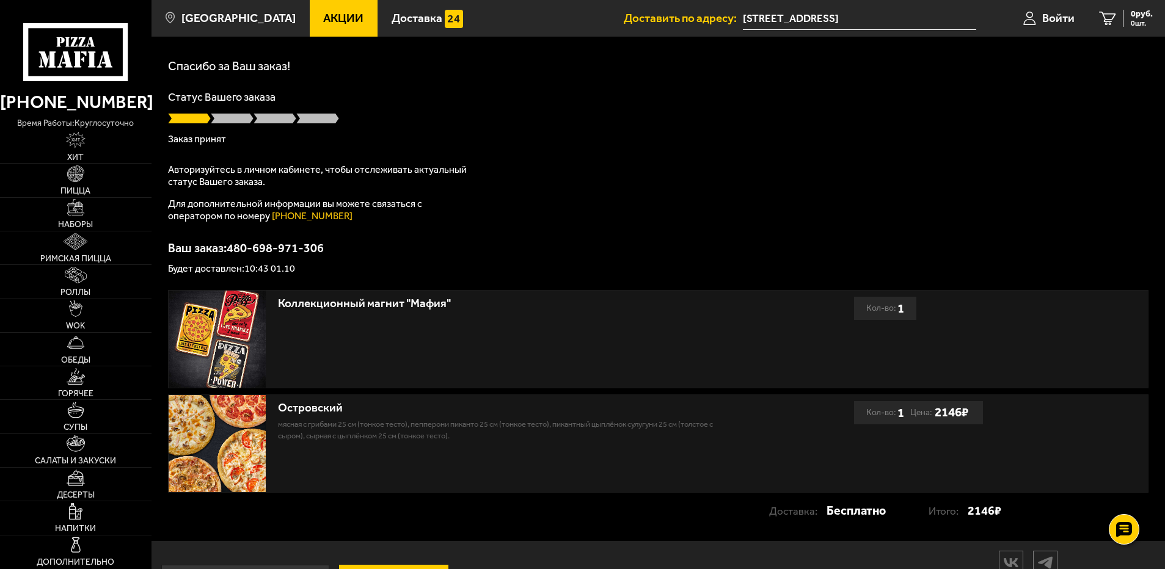
scroll to position [92, 0]
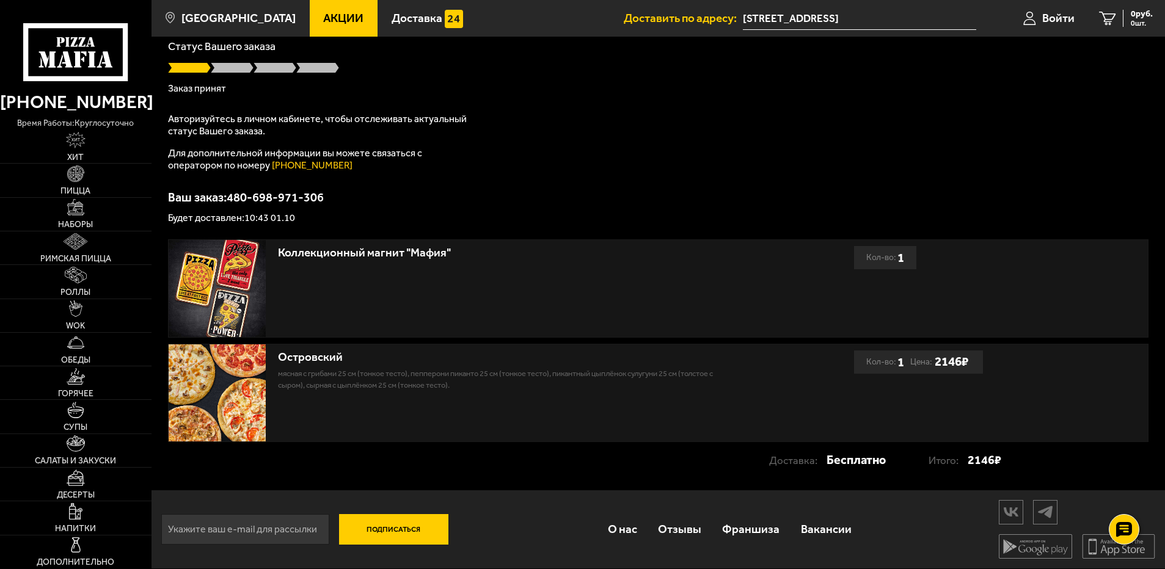
click at [233, 397] on img at bounding box center [217, 393] width 97 height 97
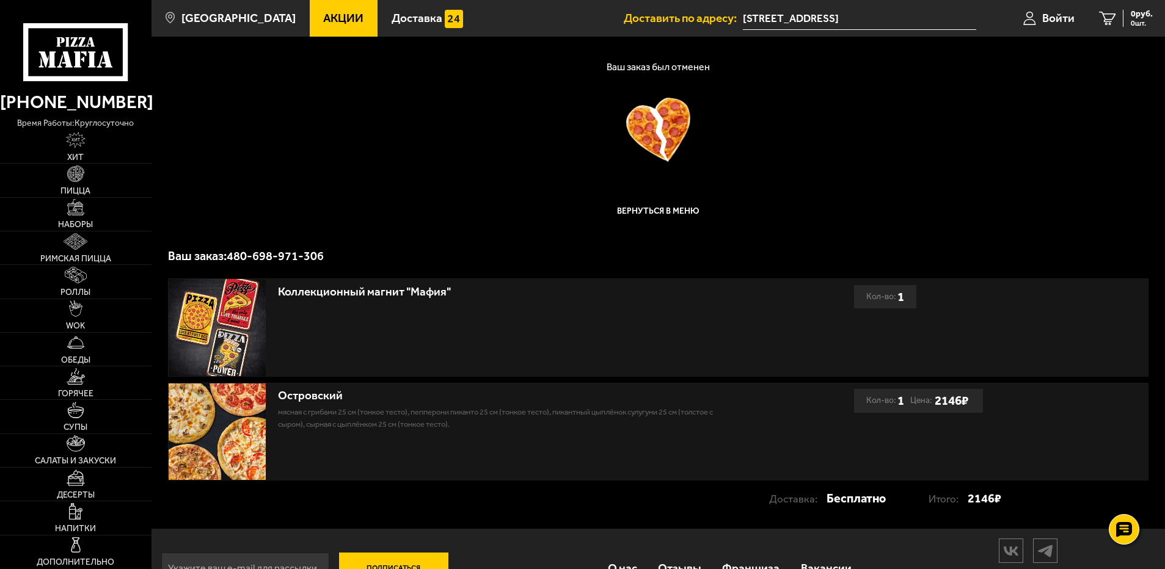
scroll to position [0, 0]
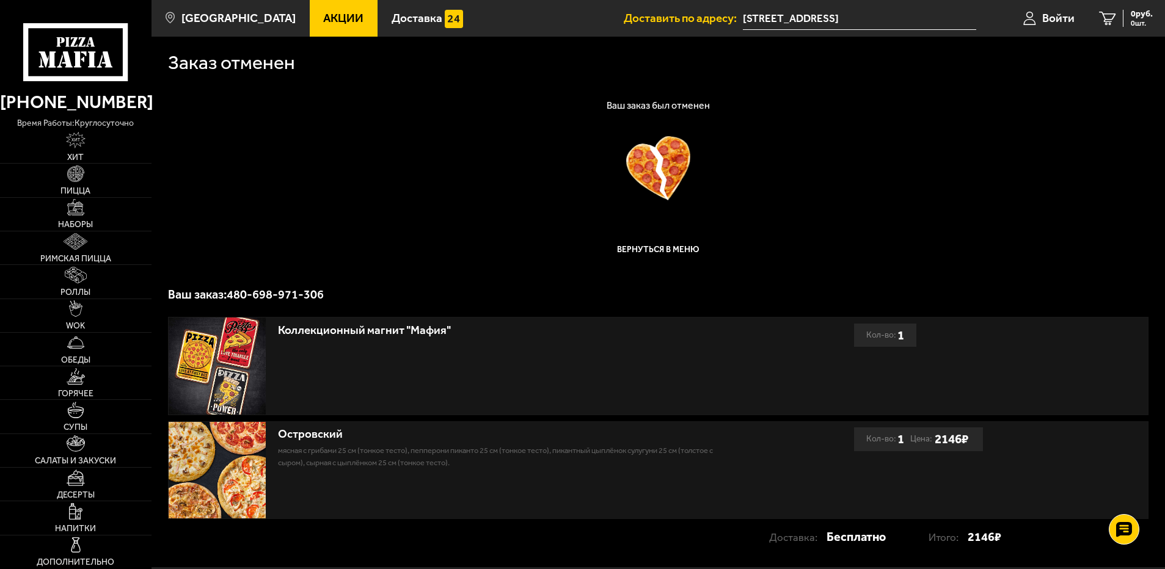
click at [643, 101] on h1 "Ваш заказ был отменен" at bounding box center [658, 106] width 981 height 10
